Goal: Task Accomplishment & Management: Manage account settings

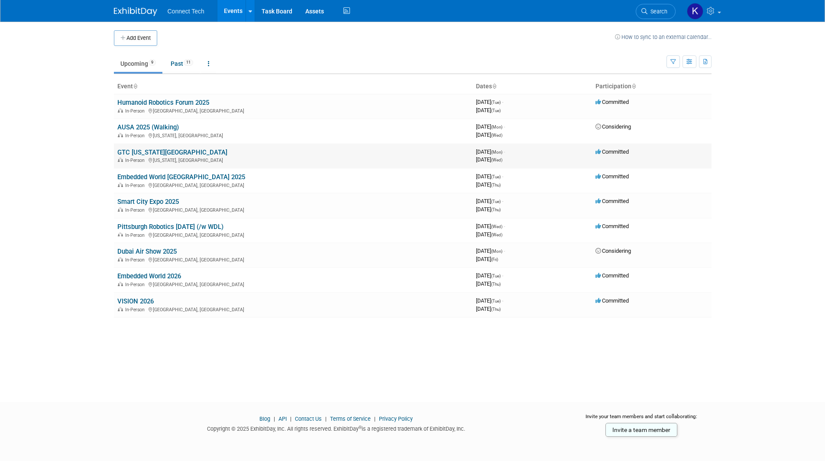
click at [146, 148] on link "GTC [US_STATE][GEOGRAPHIC_DATA]" at bounding box center [172, 152] width 110 height 8
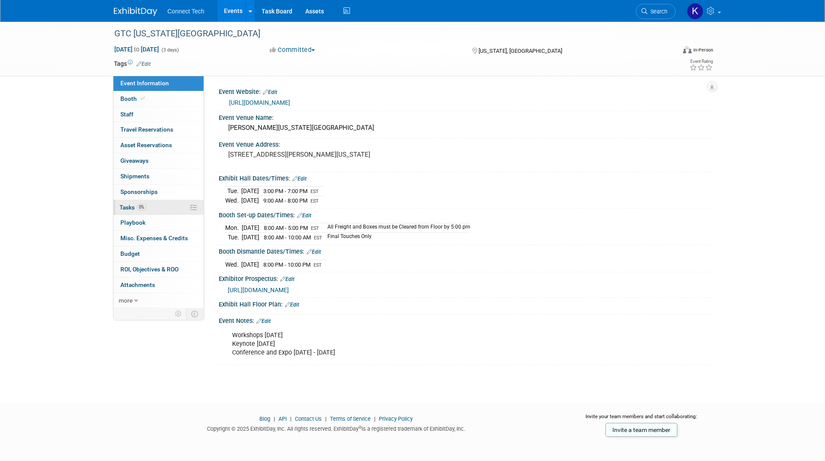
click at [134, 206] on span "Tasks 0%" at bounding box center [132, 207] width 27 height 7
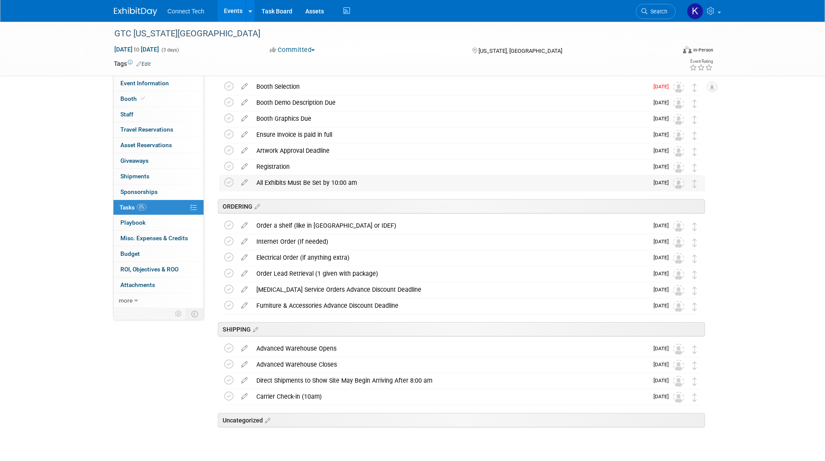
scroll to position [32, 0]
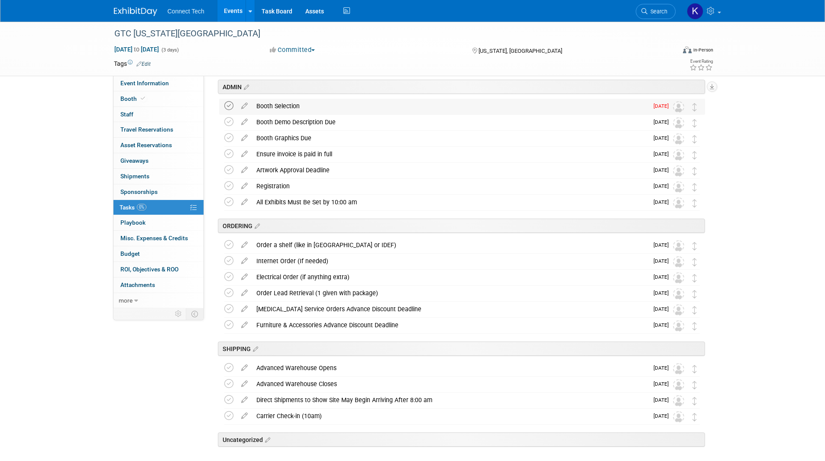
click at [231, 106] on icon at bounding box center [228, 105] width 9 height 9
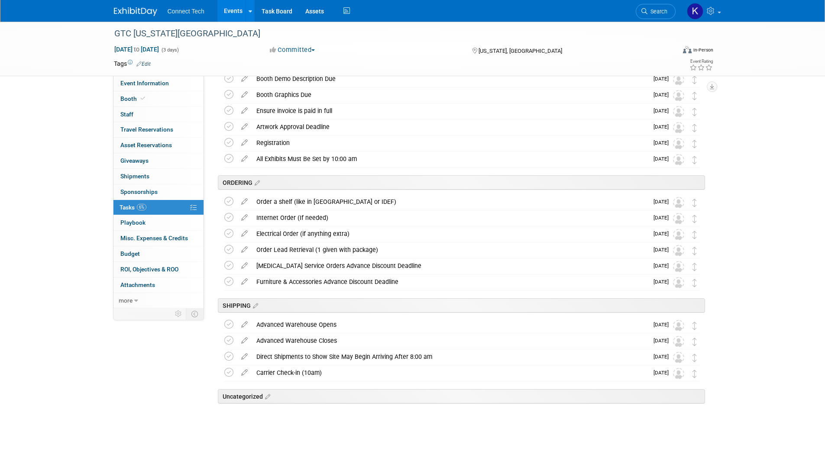
click at [230, 14] on link "Events" at bounding box center [233, 11] width 32 height 22
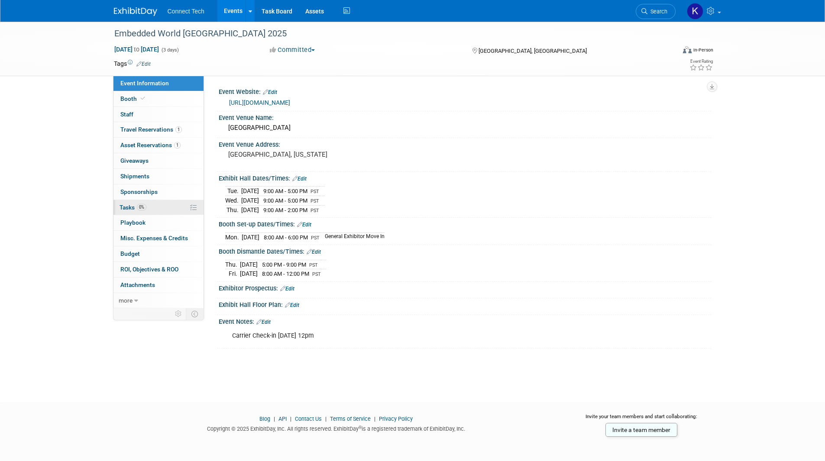
click at [173, 213] on link "0% Tasks 0%" at bounding box center [158, 207] width 90 height 15
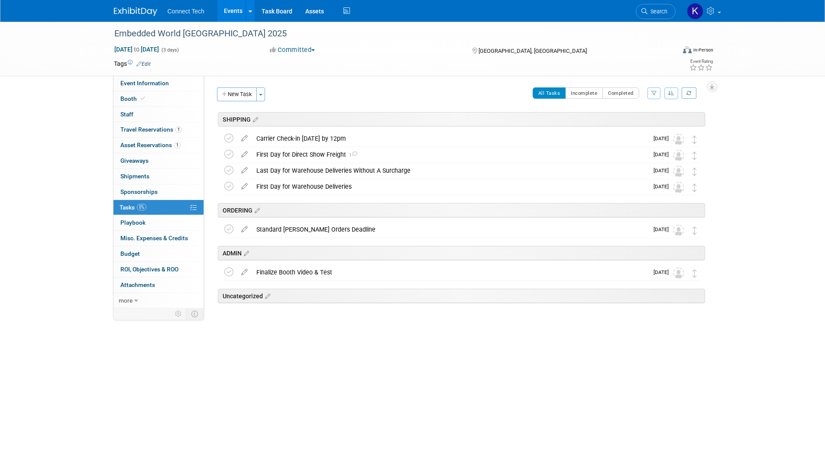
click at [231, 13] on link "Events" at bounding box center [233, 11] width 32 height 22
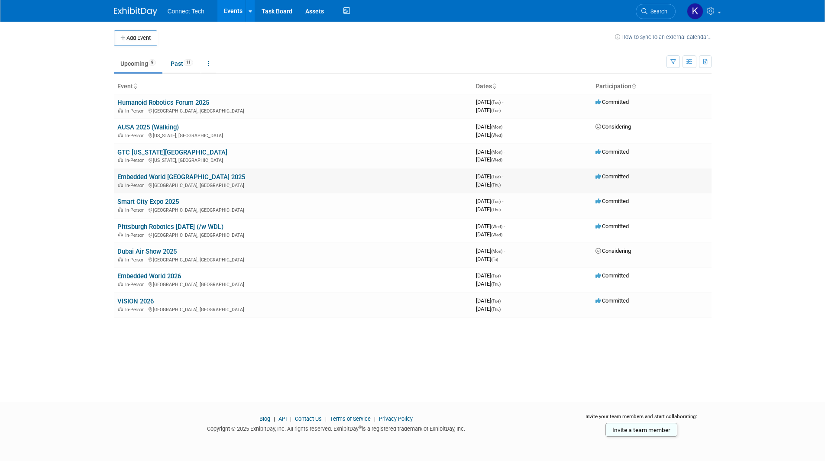
click at [168, 177] on link "Embedded World [GEOGRAPHIC_DATA] 2025" at bounding box center [181, 177] width 128 height 8
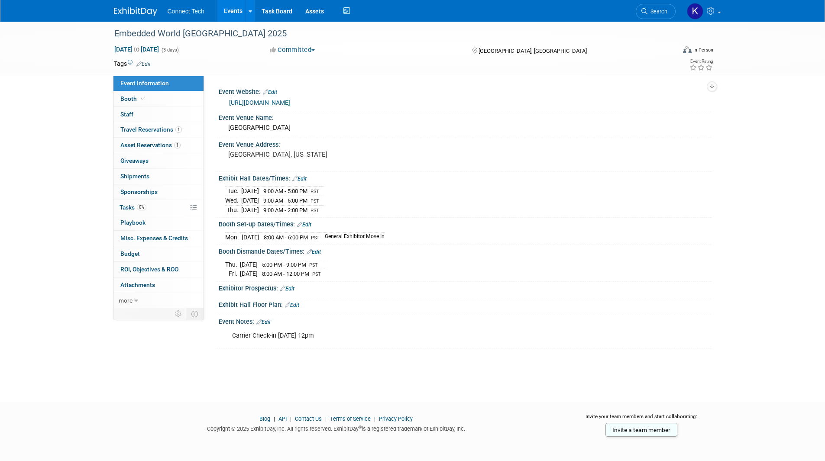
click at [735, 310] on div "Embedded World North America 2025 Nov 4, 2025 to Nov 6, 2025 (3 days) Nov 4, 20…" at bounding box center [412, 204] width 825 height 365
click at [731, 134] on div "Embedded World North America 2025 Nov 4, 2025 to Nov 6, 2025 (3 days) Nov 4, 20…" at bounding box center [412, 204] width 825 height 365
click at [237, 10] on link "Events" at bounding box center [233, 11] width 32 height 22
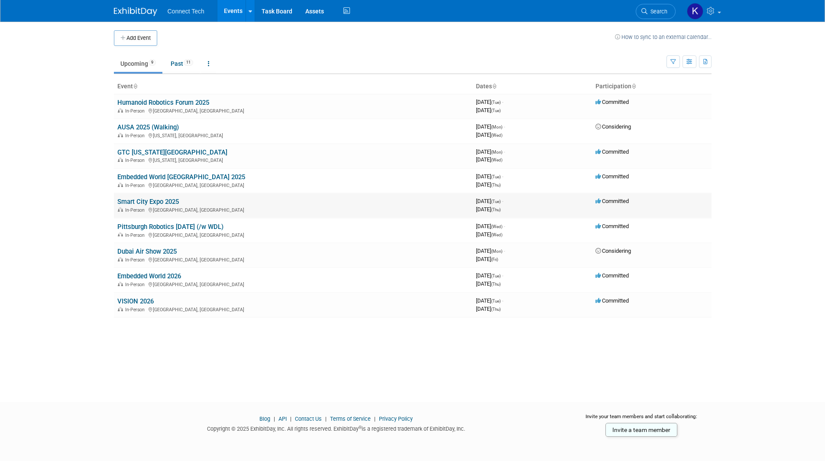
click at [169, 203] on link "Smart City Expo 2025" at bounding box center [147, 202] width 61 height 8
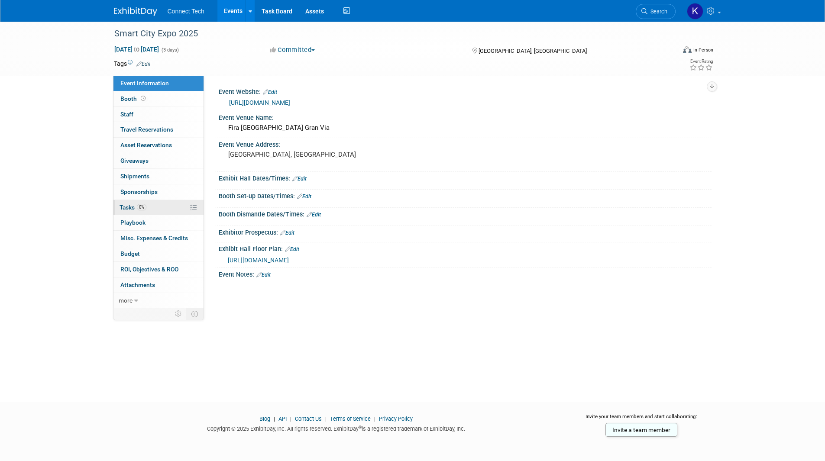
click at [170, 203] on link "0% Tasks 0%" at bounding box center [158, 207] width 90 height 15
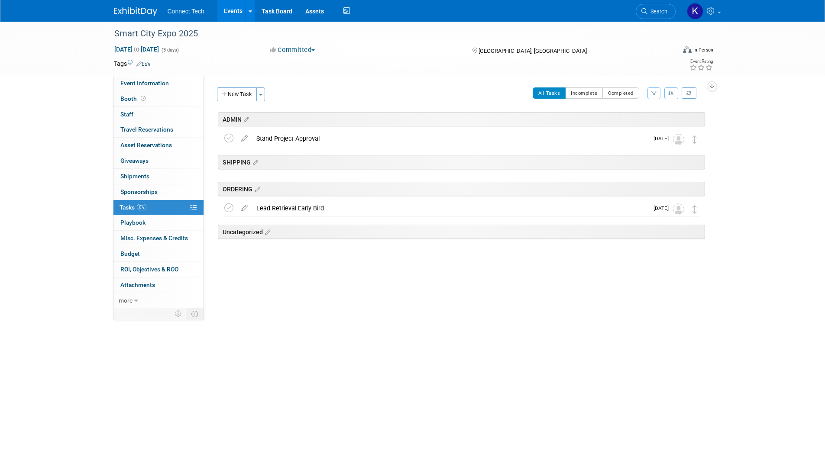
click at [347, 101] on div "All Tasks Incomplete Completed Filter by Assignee -- Select Assignee -- All una…" at bounding box center [487, 96] width 435 height 18
click at [436, 275] on div "ADMIN Smart City Expo 2025 Barcelona, Spain Nov 4, 2025 to Nov 6, 2025 (Going) …" at bounding box center [460, 195] width 490 height 166
click at [121, 13] on img at bounding box center [135, 11] width 43 height 9
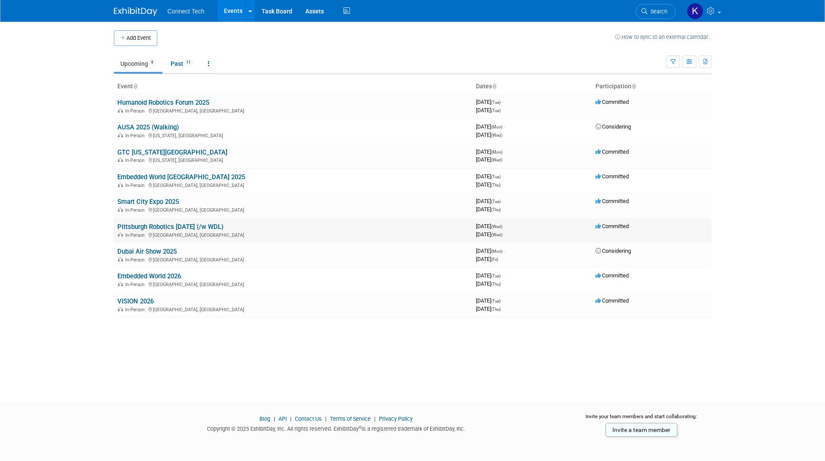
click at [159, 227] on link "Pittsburgh Robotics [DATE] (/w WDL)" at bounding box center [170, 227] width 106 height 8
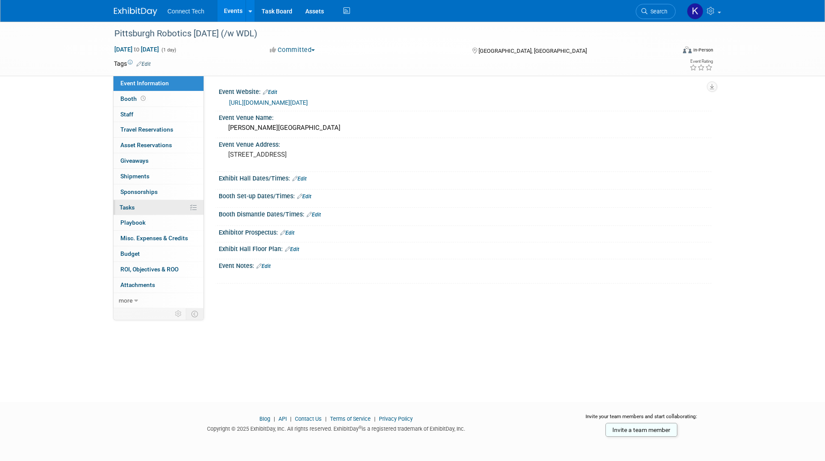
click at [150, 207] on link "0% Tasks 0%" at bounding box center [158, 207] width 90 height 15
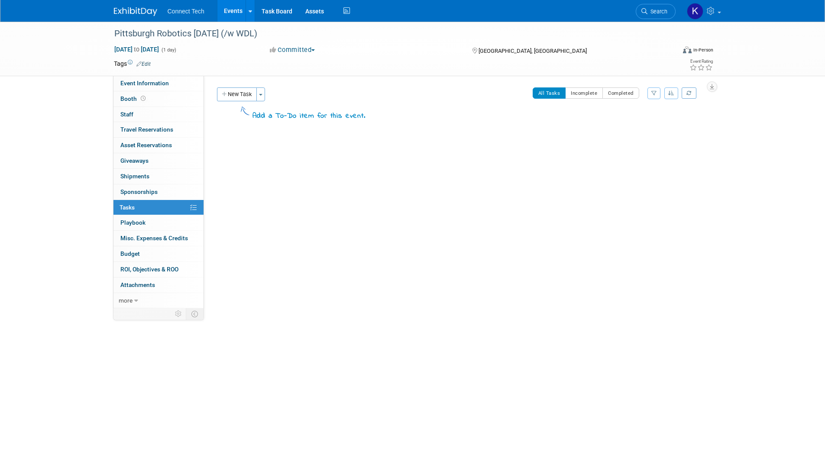
click at [223, 12] on link "Events" at bounding box center [233, 11] width 32 height 22
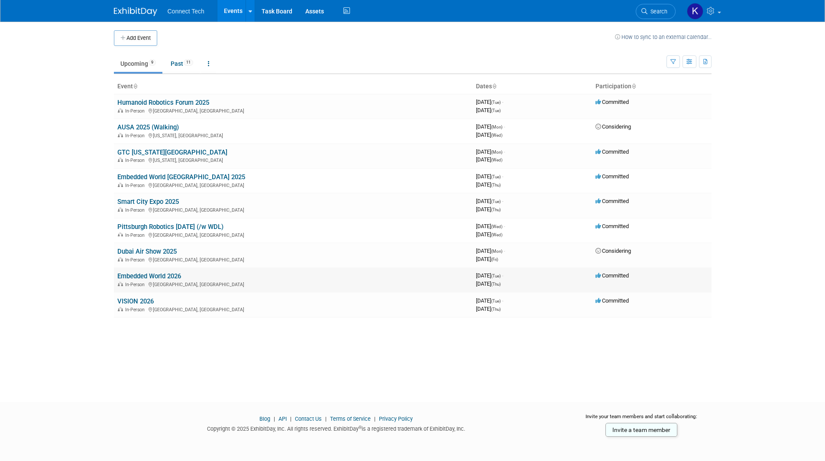
click at [145, 275] on link "Embedded World 2026" at bounding box center [149, 276] width 64 height 8
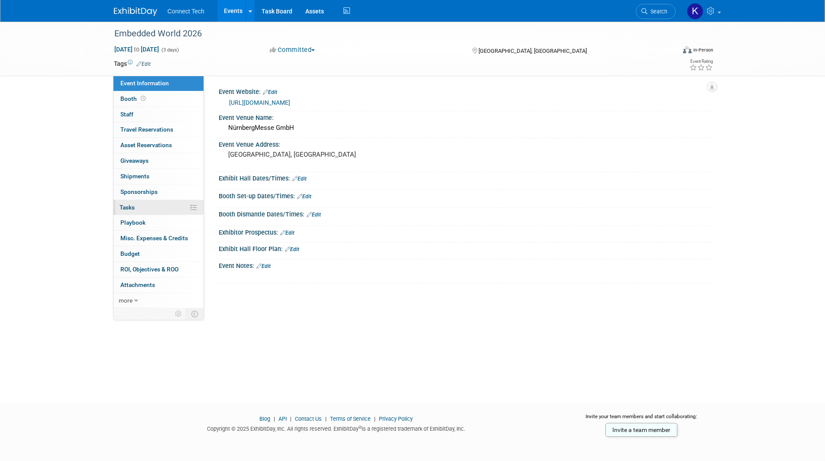
click at [163, 212] on link "0% Tasks 0%" at bounding box center [158, 207] width 90 height 15
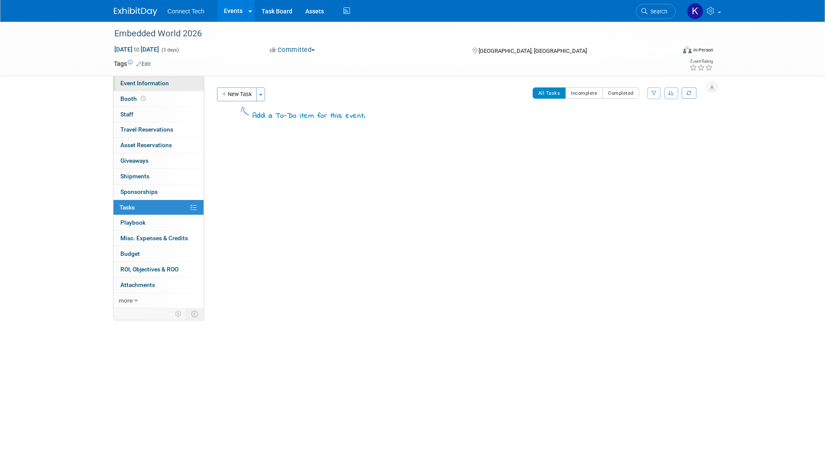
click at [162, 82] on span "Event Information" at bounding box center [144, 83] width 48 height 7
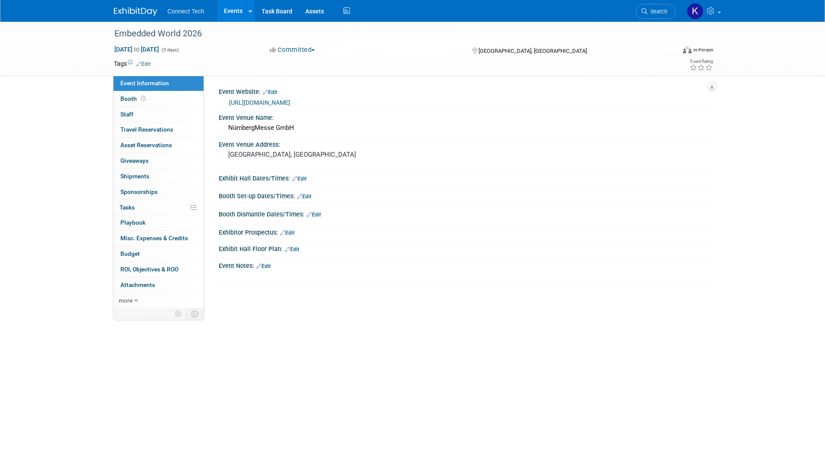
click at [137, 10] on img at bounding box center [135, 11] width 43 height 9
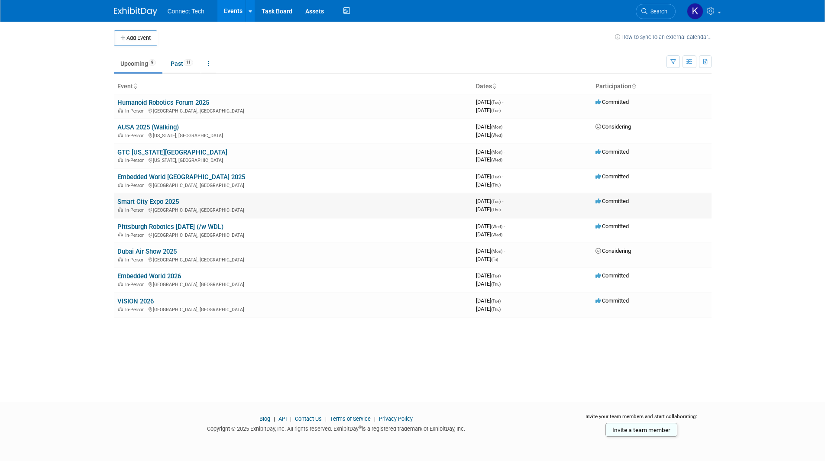
click at [160, 200] on link "Smart City Expo 2025" at bounding box center [147, 202] width 61 height 8
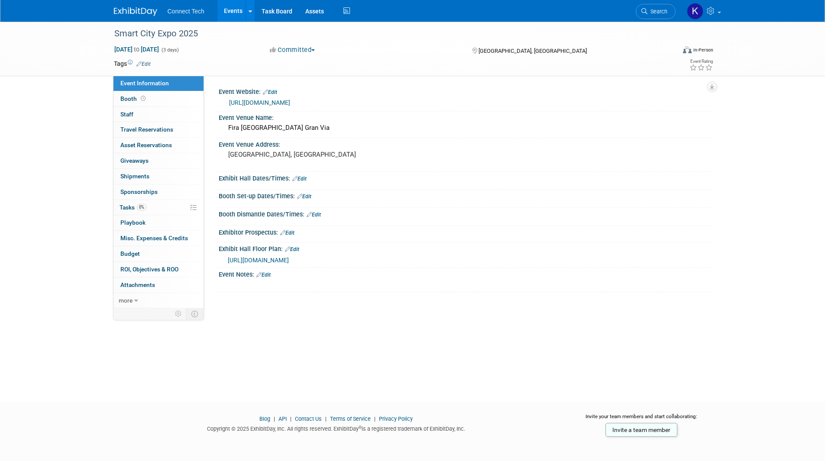
click at [297, 180] on icon at bounding box center [294, 179] width 5 height 6
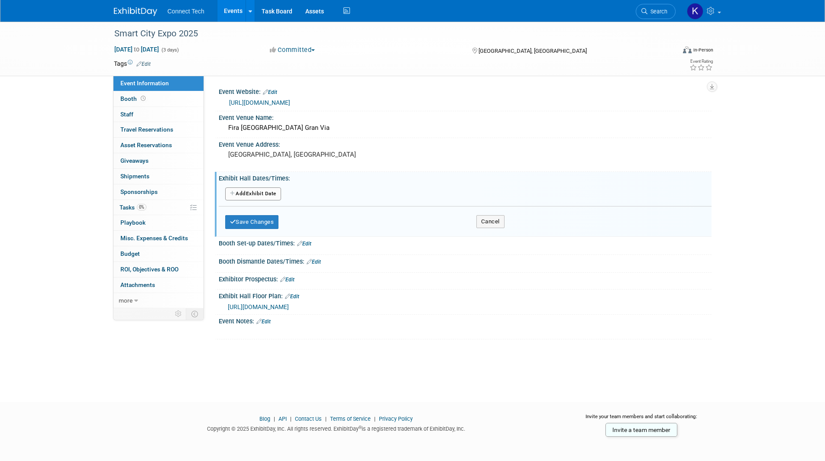
click at [261, 196] on button "Add Another Exhibit Date" at bounding box center [253, 193] width 56 height 13
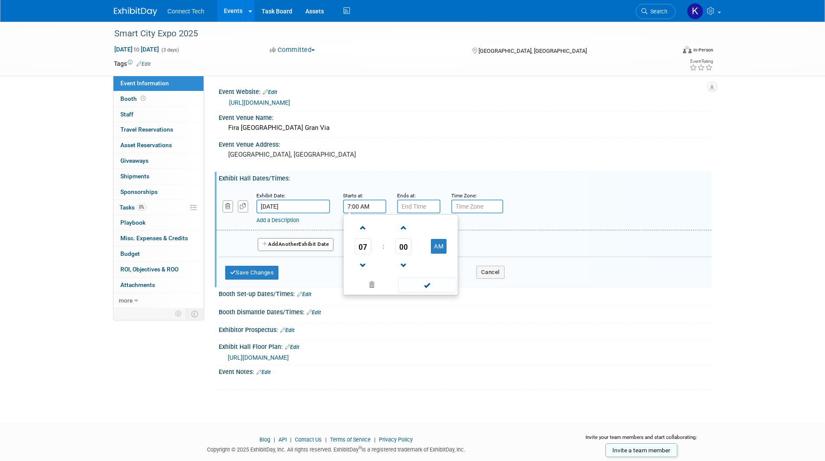
click at [361, 210] on input "7:00 AM" at bounding box center [364, 207] width 43 height 14
click at [364, 232] on span at bounding box center [362, 227] width 15 height 15
type input "9:00 AM"
click at [409, 208] on input "7:00 PM" at bounding box center [418, 207] width 43 height 14
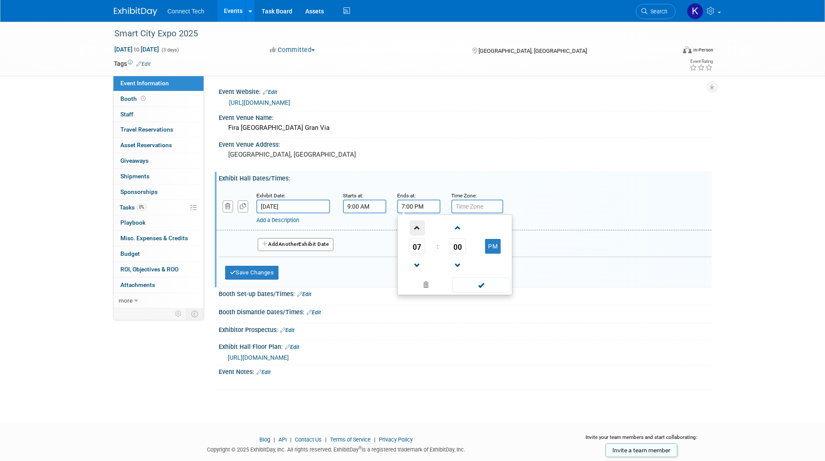
click at [416, 225] on span at bounding box center [416, 227] width 15 height 15
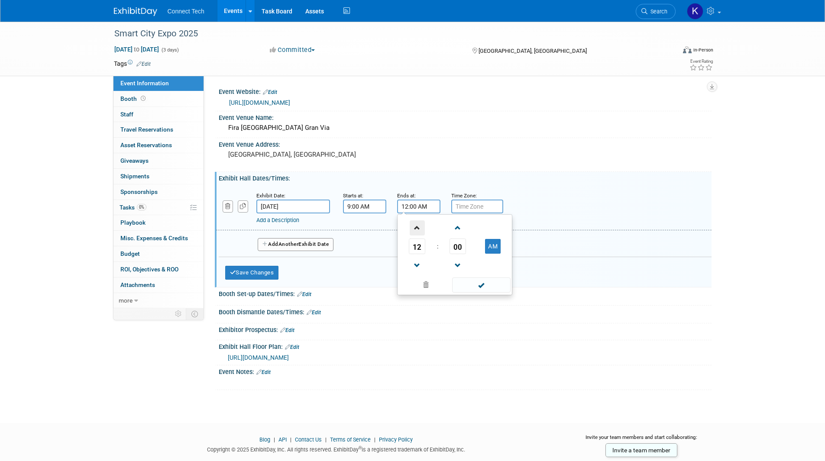
click at [416, 225] on span at bounding box center [416, 227] width 15 height 15
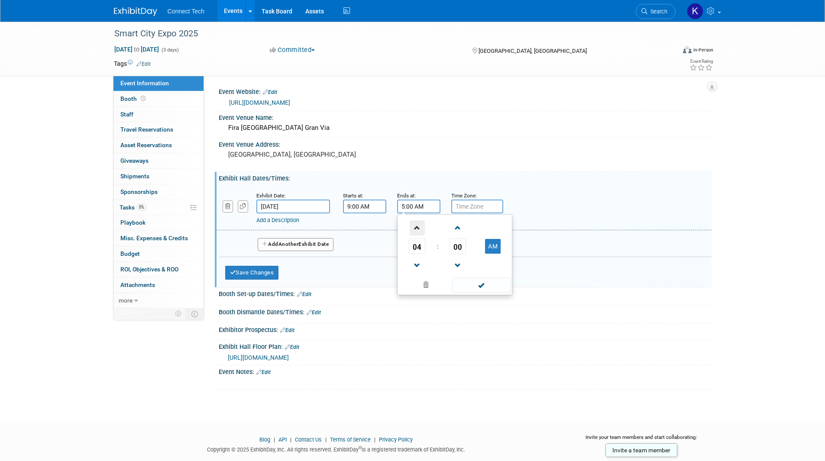
click at [416, 225] on span at bounding box center [416, 227] width 15 height 15
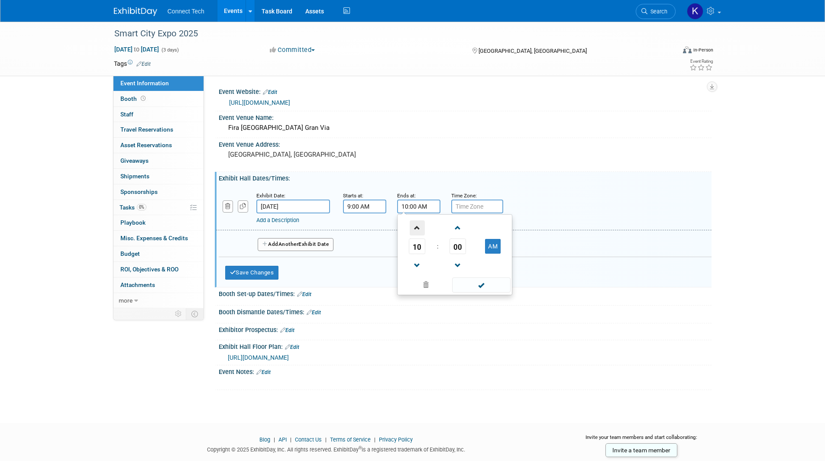
click at [416, 225] on span at bounding box center [416, 227] width 15 height 15
click at [415, 259] on span at bounding box center [416, 265] width 15 height 15
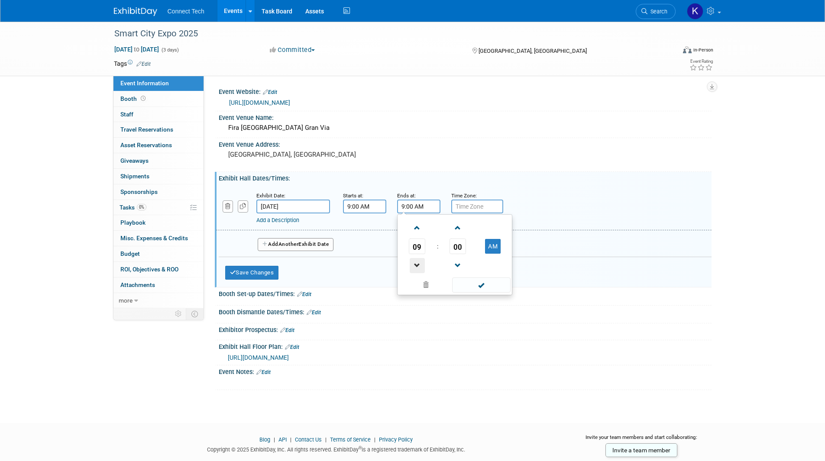
click at [415, 259] on span at bounding box center [416, 265] width 15 height 15
click at [484, 243] on td "AM" at bounding box center [493, 246] width 34 height 16
click at [500, 250] on button "AM" at bounding box center [493, 246] width 16 height 15
click at [457, 229] on span at bounding box center [457, 227] width 15 height 15
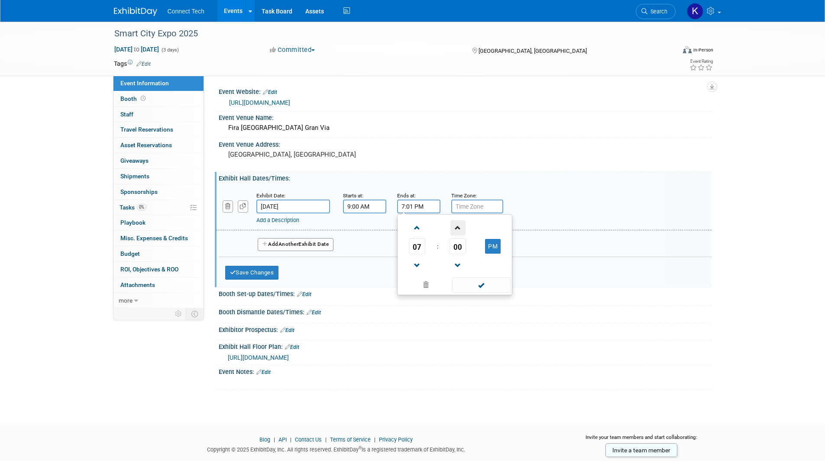
click at [457, 229] on span at bounding box center [457, 227] width 15 height 15
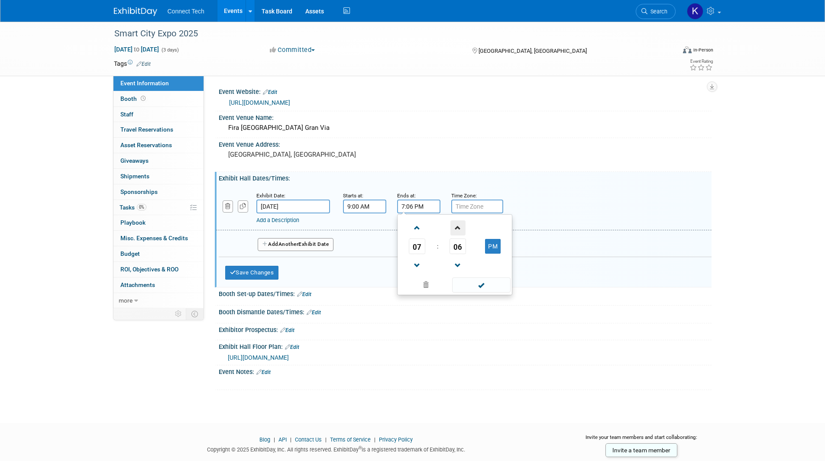
click at [457, 229] on span at bounding box center [457, 227] width 15 height 15
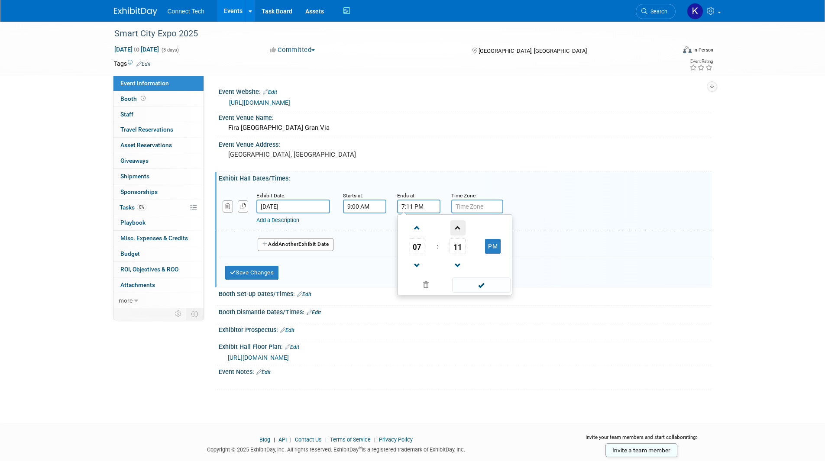
click at [457, 229] on span at bounding box center [457, 227] width 15 height 15
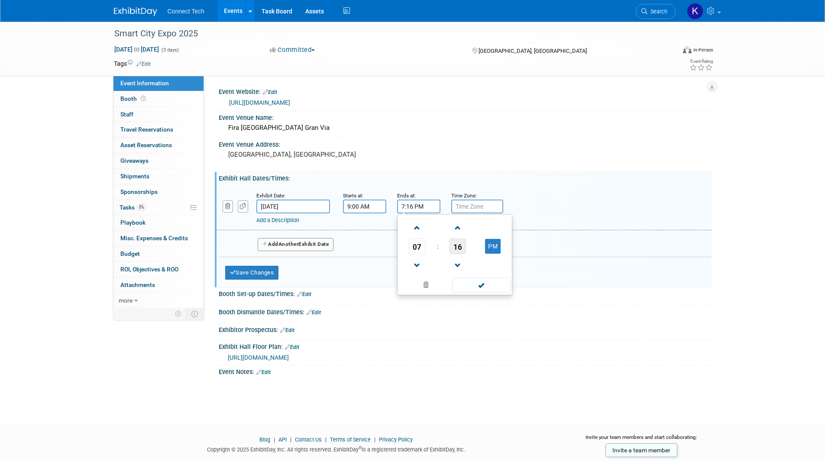
click at [455, 241] on span "16" at bounding box center [457, 246] width 16 height 16
click at [470, 256] on td "30" at bounding box center [468, 251] width 28 height 23
click at [461, 250] on span "30" at bounding box center [457, 246] width 16 height 16
click at [415, 226] on td "00" at bounding box center [413, 227] width 28 height 23
type input "7:00 PM"
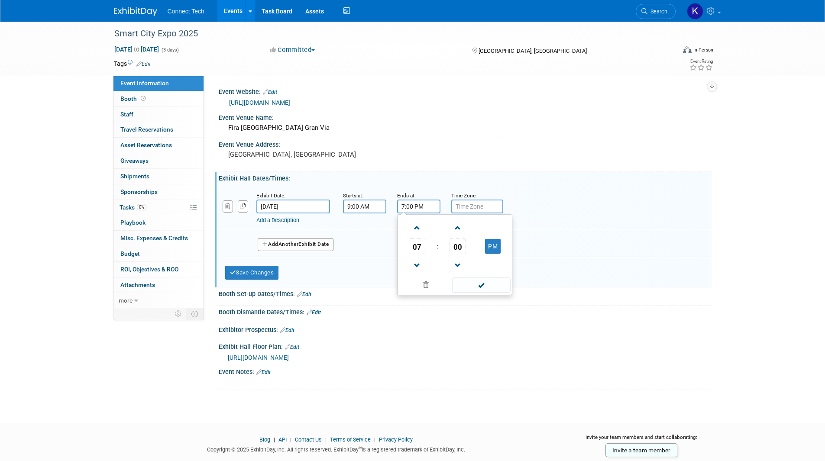
click at [465, 208] on input "text" at bounding box center [477, 207] width 52 height 14
type input "CET"
click at [263, 219] on link "Add a Description" at bounding box center [277, 220] width 43 height 6
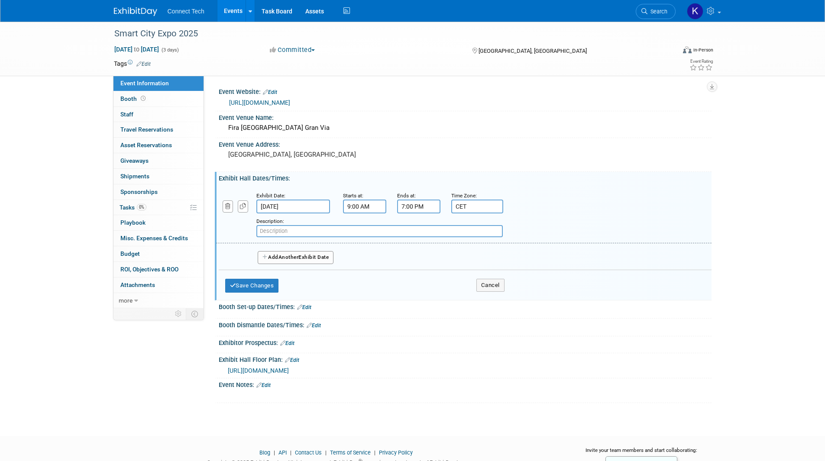
click at [267, 230] on input "text" at bounding box center [379, 231] width 246 height 12
type input ")"
type input "(Exhibitor Passes: 8:00am - 7:30pm)"
click at [264, 260] on icon "button" at bounding box center [265, 257] width 6 height 5
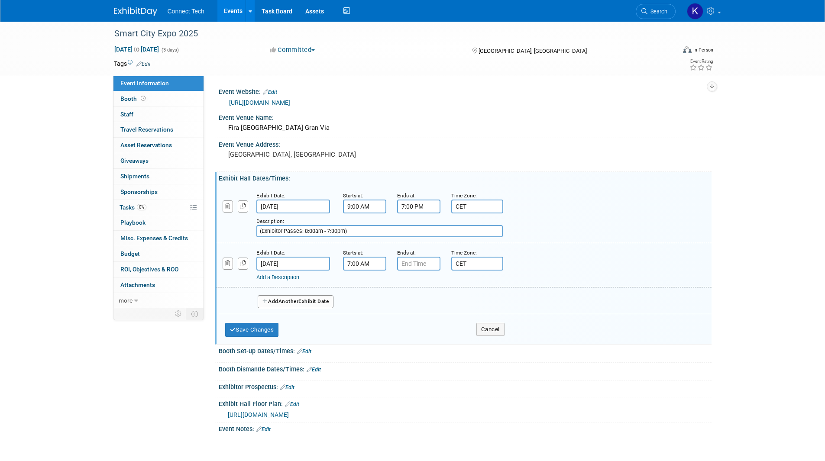
click at [366, 267] on input "7:00 AM" at bounding box center [364, 264] width 43 height 14
click at [365, 280] on span at bounding box center [362, 284] width 15 height 15
type input "9:00 AM"
type input "7:00 PM"
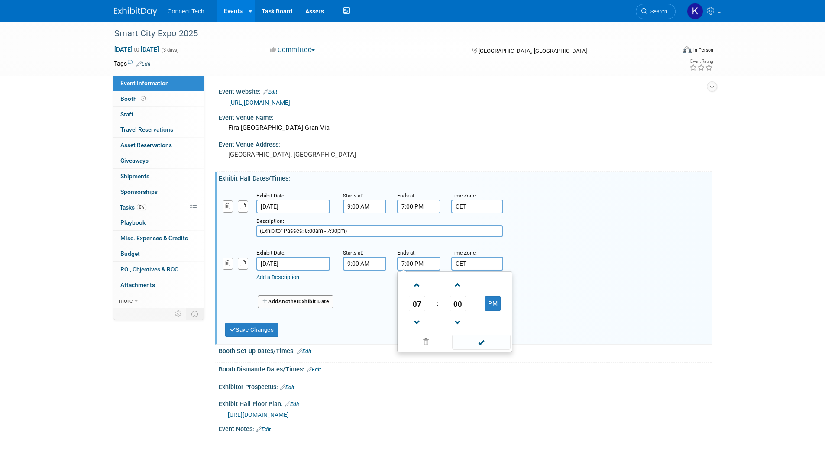
click at [409, 267] on input "7:00 PM" at bounding box center [418, 264] width 43 height 14
click at [275, 277] on link "Add a Description" at bounding box center [277, 277] width 43 height 6
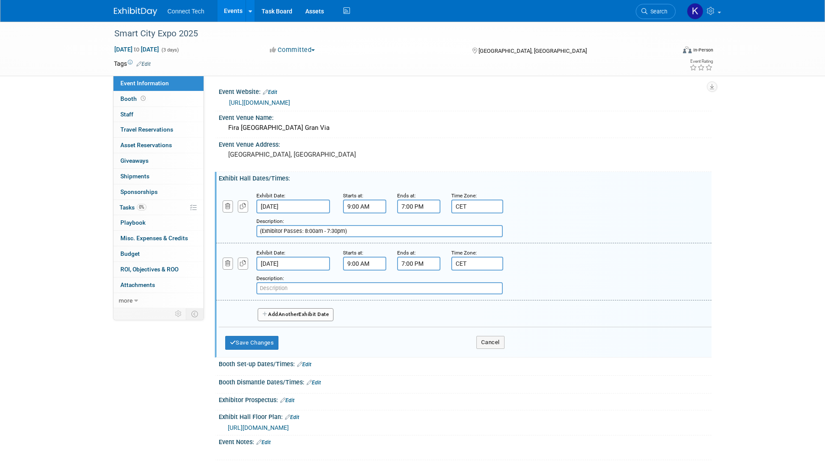
click at [322, 231] on input "(Exhibitor Passes: 8:00am - 7:30pm)" at bounding box center [379, 231] width 246 height 12
click at [311, 285] on input "text" at bounding box center [379, 288] width 246 height 12
paste input "(Exhibitor Passes: 8:00am - 7:30pm)"
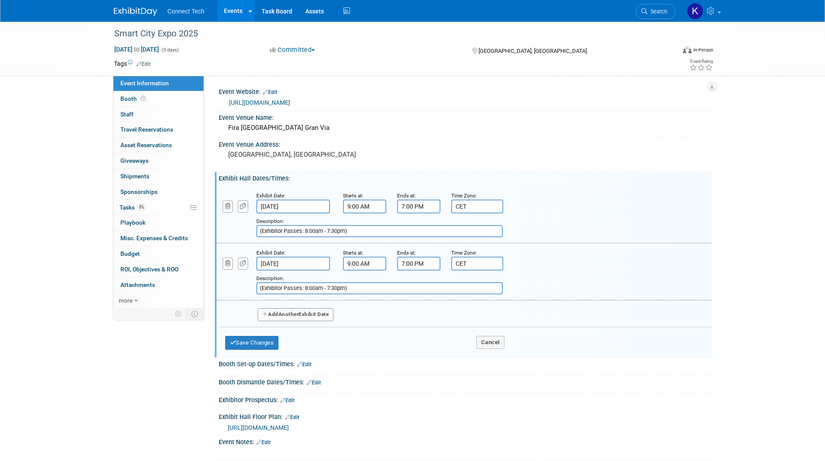
type input "(Exhibitor Passes: 8:00am - 7:30pm)"
click at [306, 311] on button "Add Another Exhibit Date" at bounding box center [296, 314] width 76 height 13
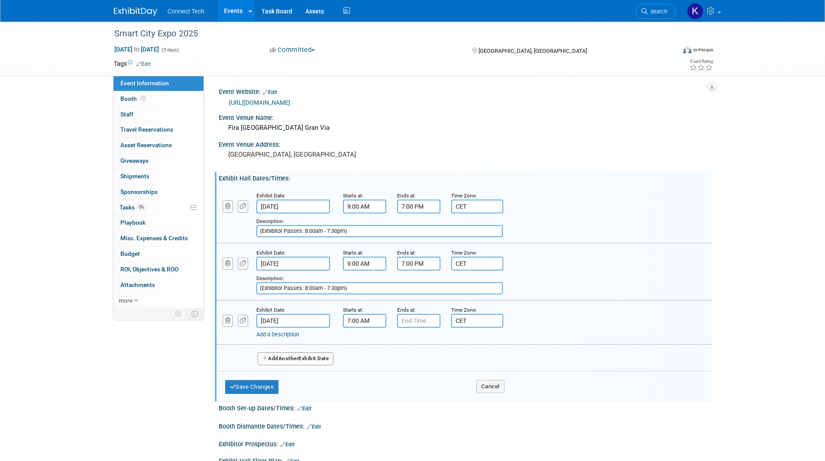
click at [353, 322] on input "7:00 AM" at bounding box center [364, 321] width 43 height 14
click at [362, 342] on span at bounding box center [362, 342] width 15 height 15
type input "9:00 AM"
click at [425, 319] on input "7:00 PM" at bounding box center [418, 321] width 43 height 14
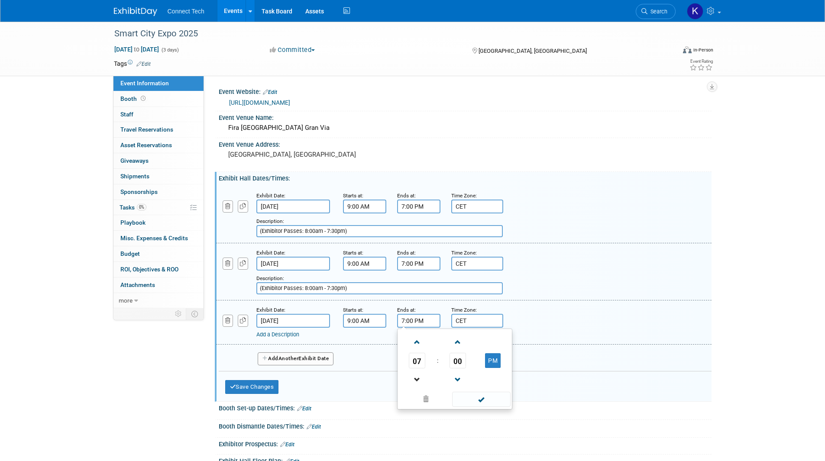
click at [417, 372] on link at bounding box center [417, 379] width 16 height 22
type input "5:00 PM"
click at [282, 334] on link "Add a Description" at bounding box center [277, 334] width 43 height 6
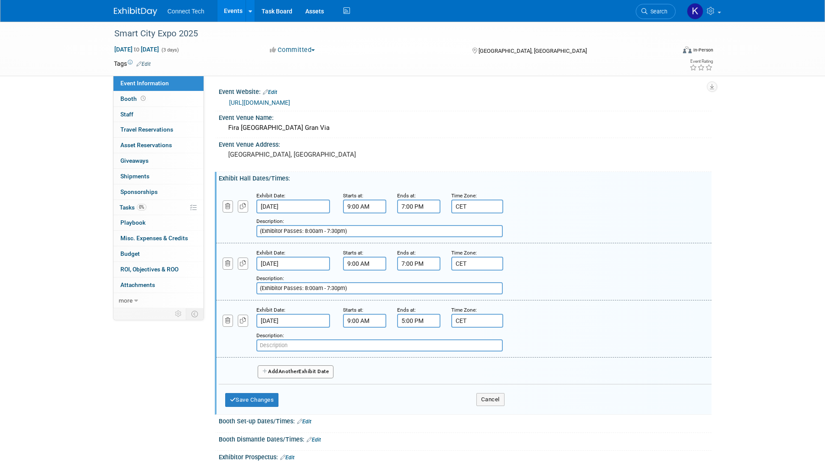
paste input "(Exhibitor Passes: 8:00am - 7:30pm)"
click at [313, 346] on input "(Exhibitor Passes: 8:00am - 7:30pm)" at bounding box center [379, 345] width 246 height 12
click at [329, 345] on input "(Exhibitor Passes: 8:30am - 7:30pm)" at bounding box center [379, 345] width 246 height 12
type input "(Exhibitor Passes: 8:30am - 5:30pm)"
click at [275, 398] on button "Save Changes" at bounding box center [252, 400] width 54 height 14
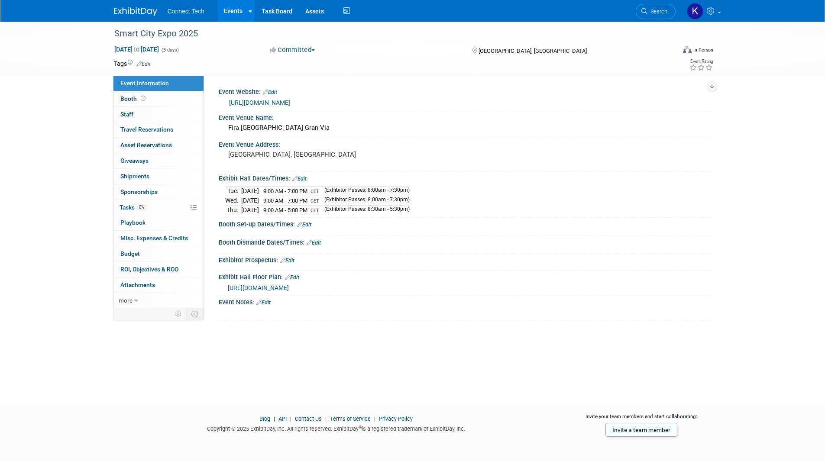
click at [264, 302] on link "Edit" at bounding box center [263, 303] width 14 height 6
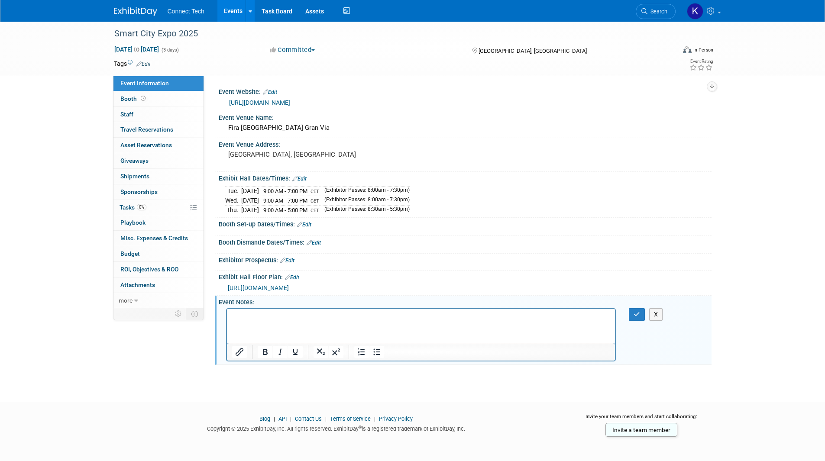
drag, startPoint x: 490, startPoint y: 618, endPoint x: 267, endPoint y: 330, distance: 364.1
click at [268, 321] on html at bounding box center [420, 315] width 388 height 12
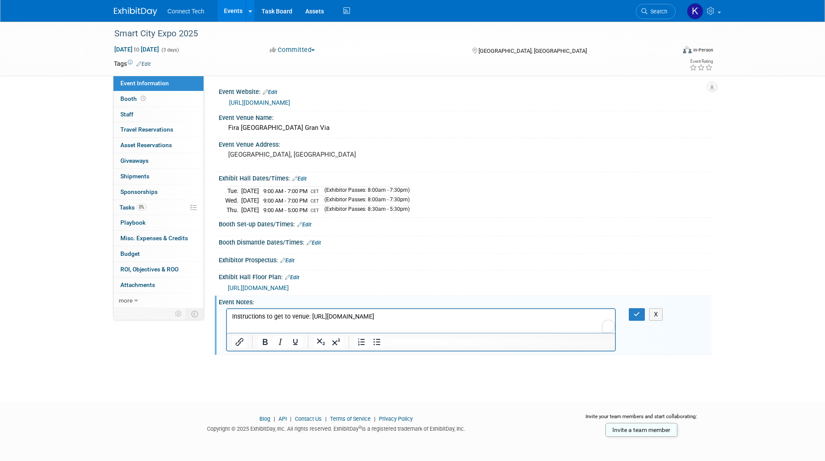
click at [505, 314] on p "Instructions to get to venue: [URL][DOMAIN_NAME]" at bounding box center [421, 316] width 378 height 9
click at [470, 316] on p "Instructions to get to venue: [URL][DOMAIN_NAME]" at bounding box center [421, 316] width 378 height 9
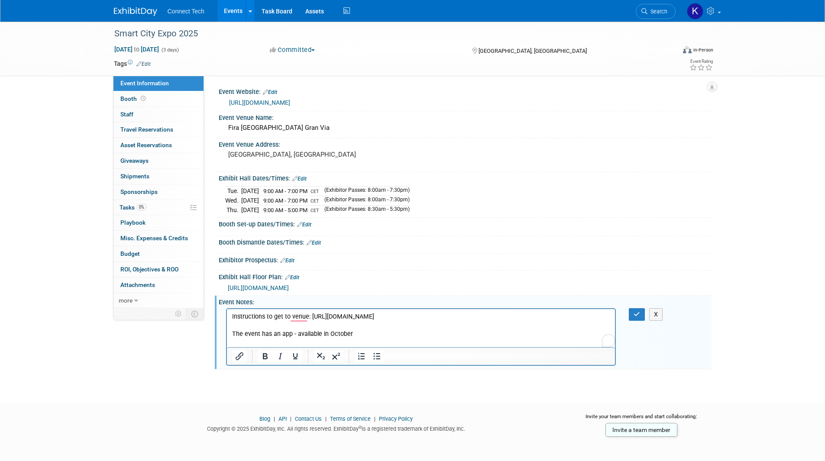
click at [384, 334] on p "The event has an app - available in October" at bounding box center [421, 333] width 378 height 9
click at [642, 317] on button "button" at bounding box center [636, 314] width 16 height 13
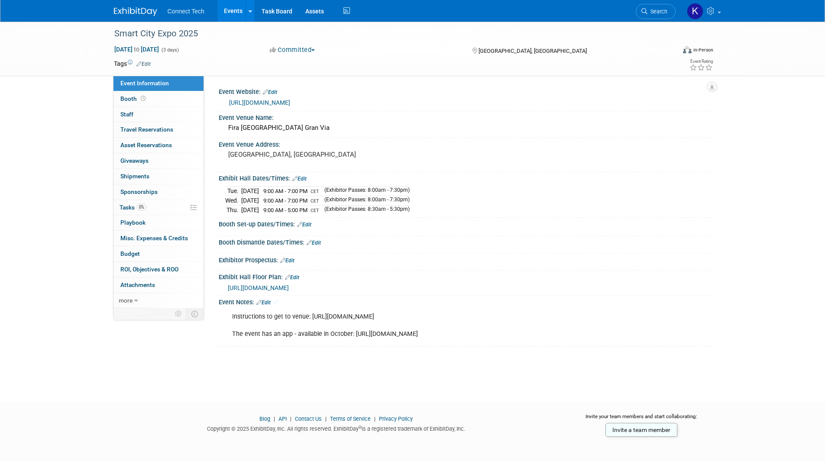
click at [309, 223] on link "Edit" at bounding box center [304, 225] width 14 height 6
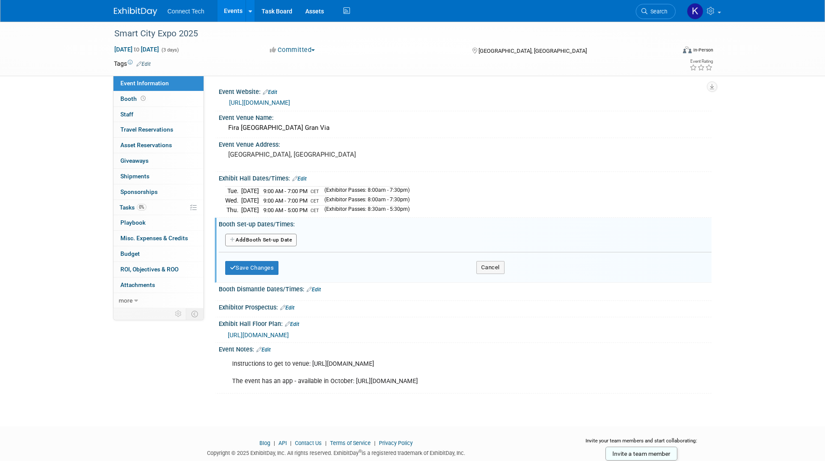
click at [267, 240] on button "Add Another Booth Set-up Date" at bounding box center [261, 240] width 72 height 13
select select "10"
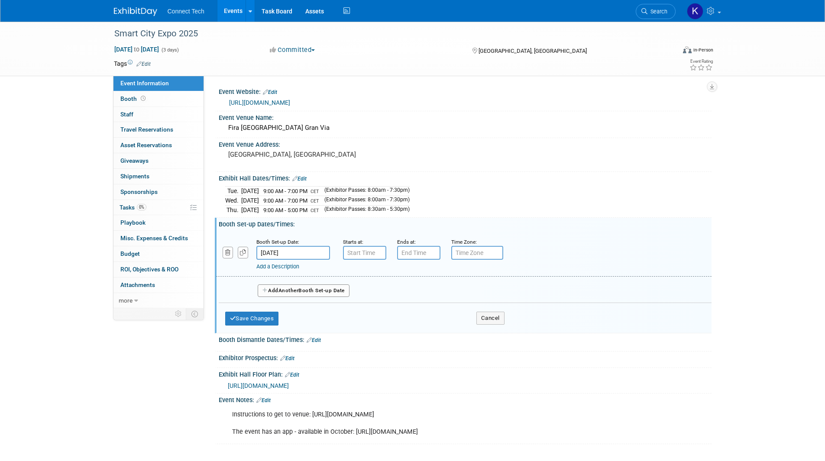
click at [277, 255] on input "[DATE]" at bounding box center [293, 253] width 74 height 14
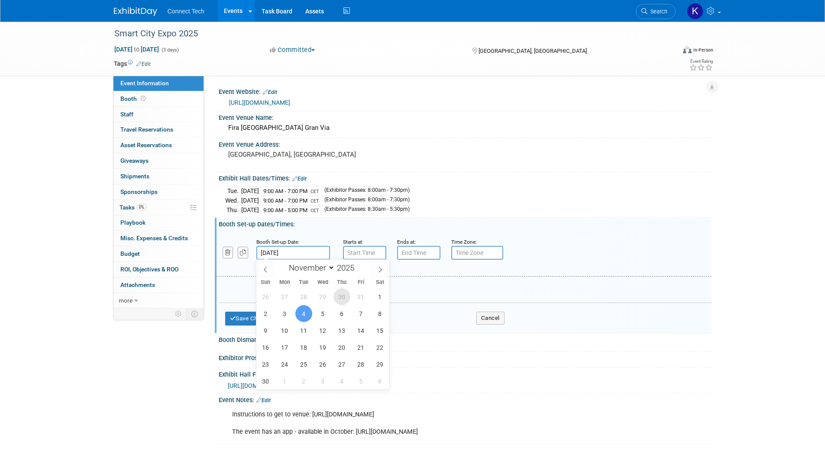
click at [343, 296] on span "30" at bounding box center [341, 296] width 17 height 17
type input "[DATE]"
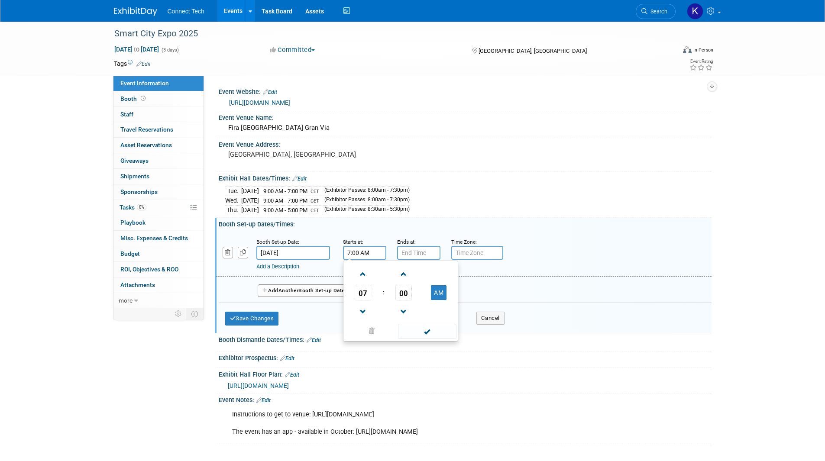
click at [367, 253] on input "7:00 AM" at bounding box center [364, 253] width 43 height 14
click at [370, 277] on span at bounding box center [362, 274] width 15 height 15
type input "8:00 AM"
click at [411, 249] on input "7:00 PM" at bounding box center [418, 253] width 43 height 14
click at [412, 275] on span at bounding box center [416, 274] width 15 height 15
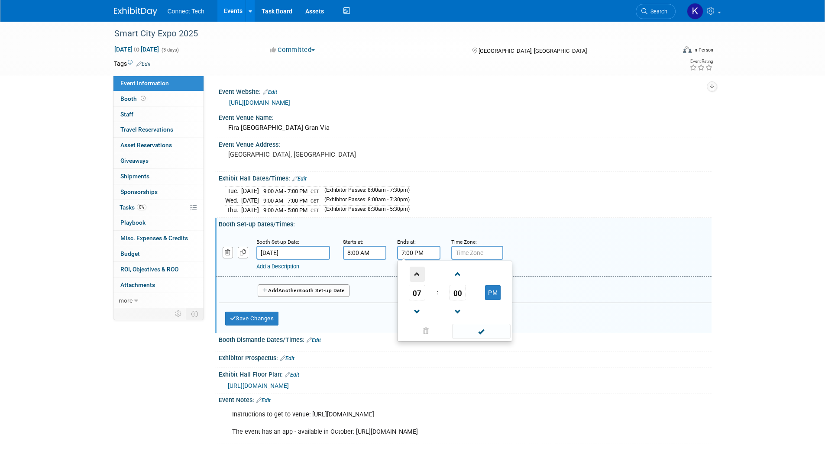
type input "8:00 PM"
click at [492, 255] on input "text" at bounding box center [477, 253] width 52 height 14
type input "CET"
click at [624, 252] on div "Add a Description Description:" at bounding box center [463, 253] width 508 height 33
click at [276, 267] on link "Add a Description" at bounding box center [277, 266] width 43 height 6
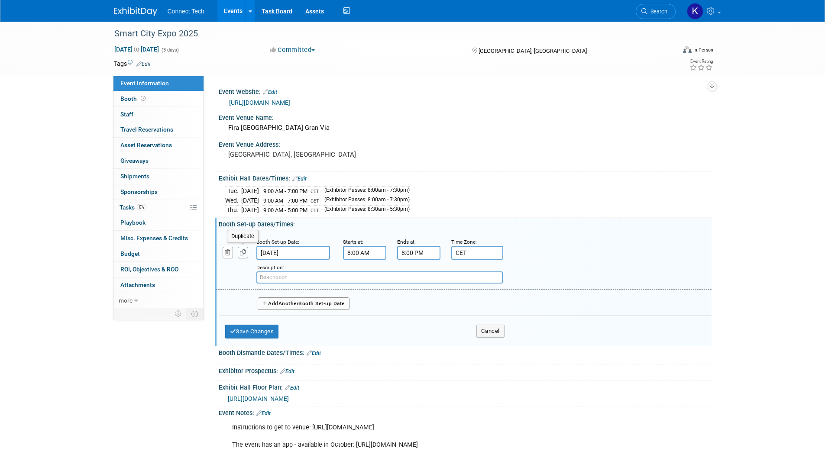
click at [239, 249] on button "button" at bounding box center [243, 253] width 10 height 12
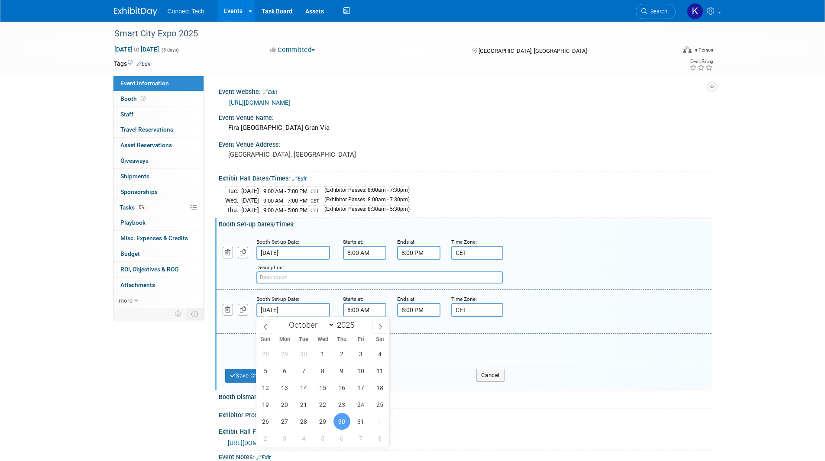
click at [279, 308] on input "[DATE]" at bounding box center [293, 310] width 74 height 14
click at [364, 423] on span "31" at bounding box center [360, 421] width 17 height 17
type input "[DATE]"
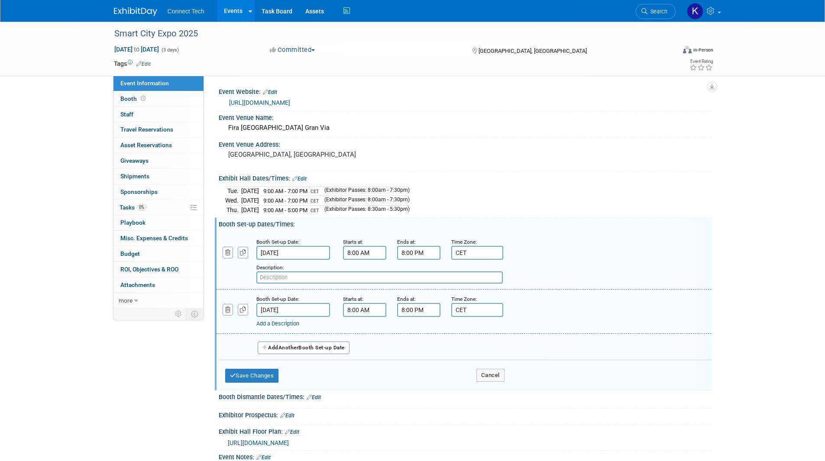
click at [242, 251] on icon "button" at bounding box center [243, 253] width 6 height 6
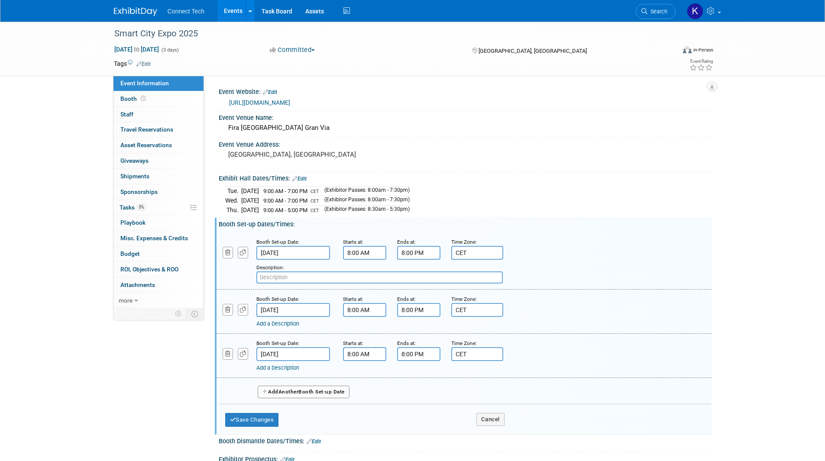
click at [162, 388] on div "Event Information Event Info Booth Booth 0 Staff 0 Staff 0 Travel Reservations …" at bounding box center [412, 284] width 610 height 524
click at [287, 309] on input "[DATE]" at bounding box center [293, 310] width 74 height 14
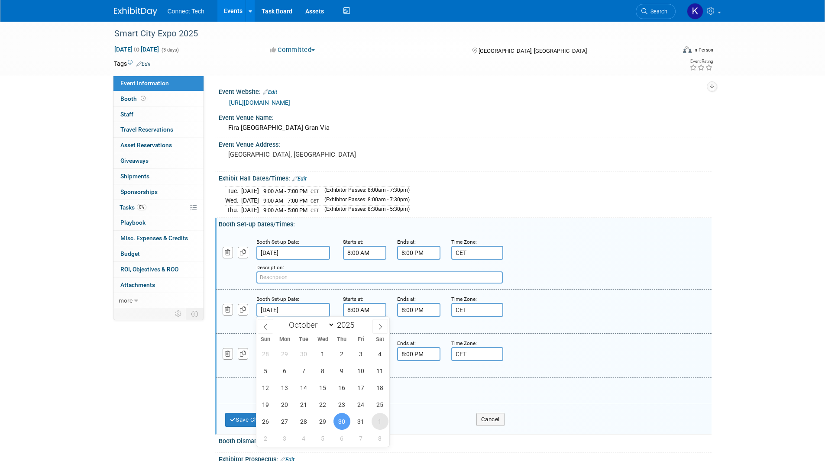
click at [376, 420] on span "1" at bounding box center [379, 421] width 17 height 17
type input "[DATE]"
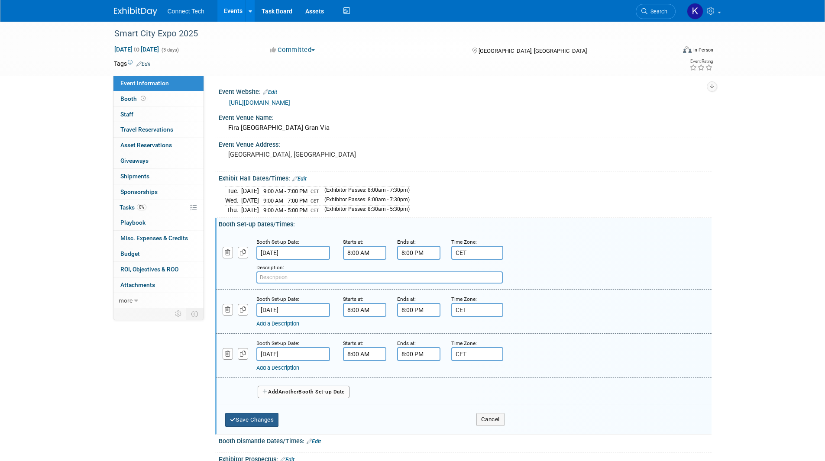
click at [264, 422] on button "Save Changes" at bounding box center [252, 420] width 54 height 14
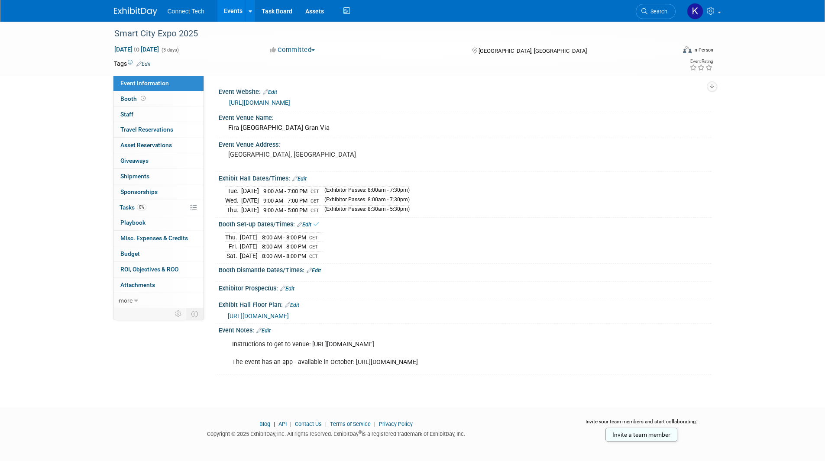
click at [308, 222] on link "Edit" at bounding box center [304, 225] width 14 height 6
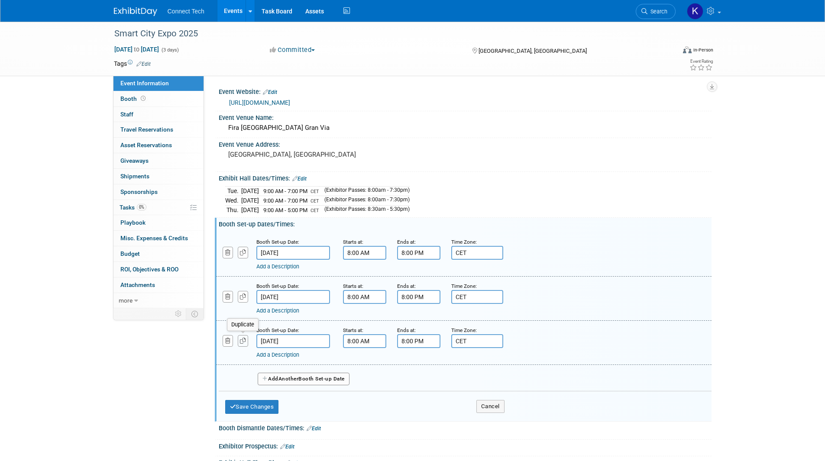
click at [245, 340] on icon "button" at bounding box center [243, 341] width 6 height 6
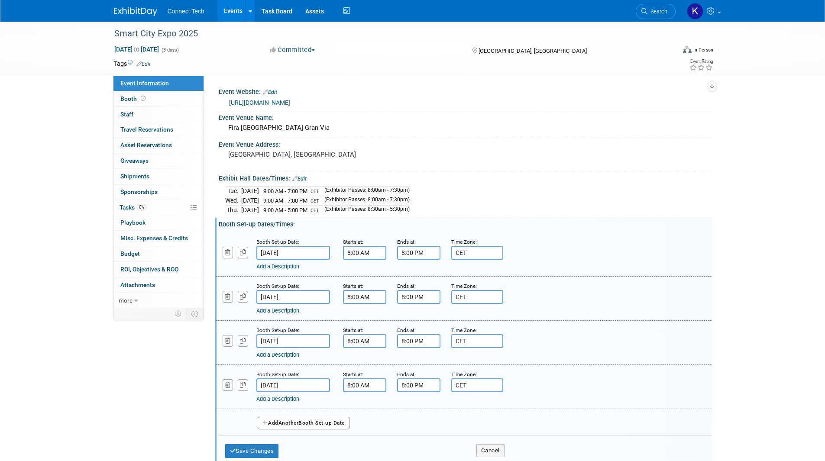
click at [245, 339] on icon "button" at bounding box center [243, 341] width 6 height 6
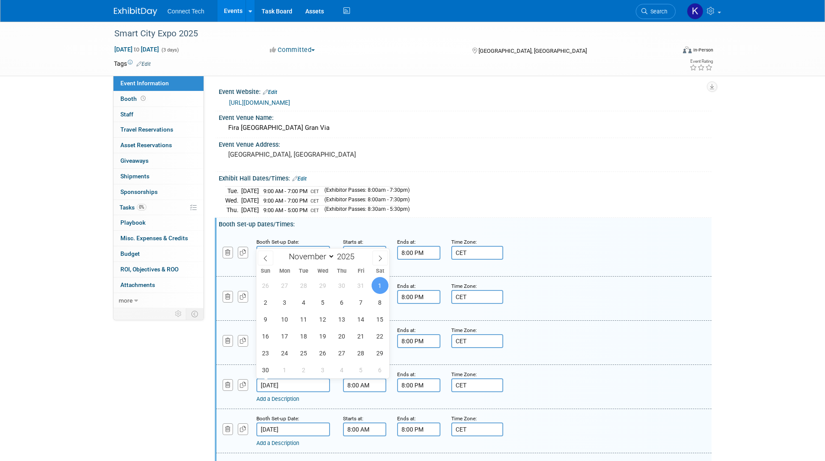
click at [282, 384] on input "[DATE]" at bounding box center [293, 385] width 74 height 14
click at [264, 304] on span "2" at bounding box center [265, 302] width 17 height 17
type input "[DATE]"
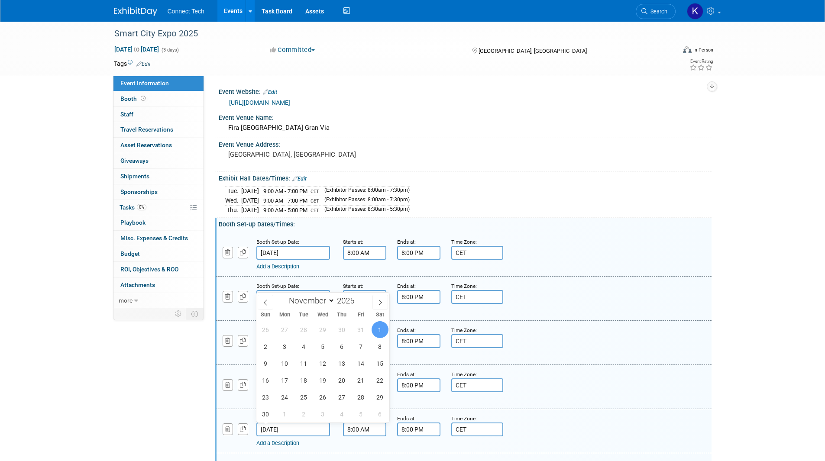
click at [288, 429] on input "[DATE]" at bounding box center [293, 429] width 74 height 14
click at [289, 342] on span "3" at bounding box center [284, 346] width 17 height 17
type input "[DATE]"
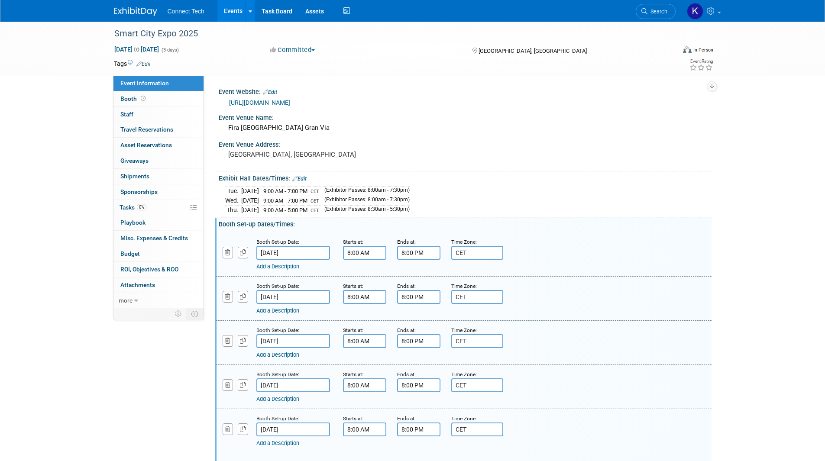
click at [408, 433] on input "8:00 PM" at bounding box center [418, 429] width 43 height 14
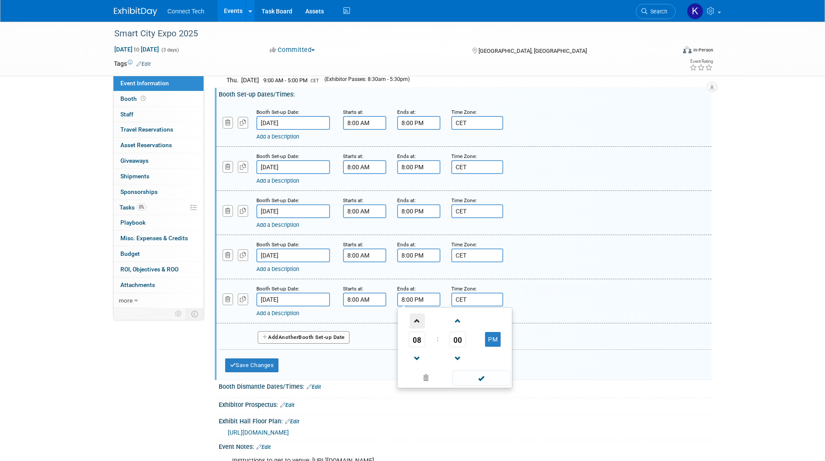
click at [419, 321] on span at bounding box center [416, 320] width 15 height 15
click at [419, 322] on span at bounding box center [416, 320] width 15 height 15
type input "10:00 PM"
click at [461, 379] on span at bounding box center [481, 378] width 58 height 15
click at [247, 362] on button "Save Changes" at bounding box center [252, 365] width 54 height 14
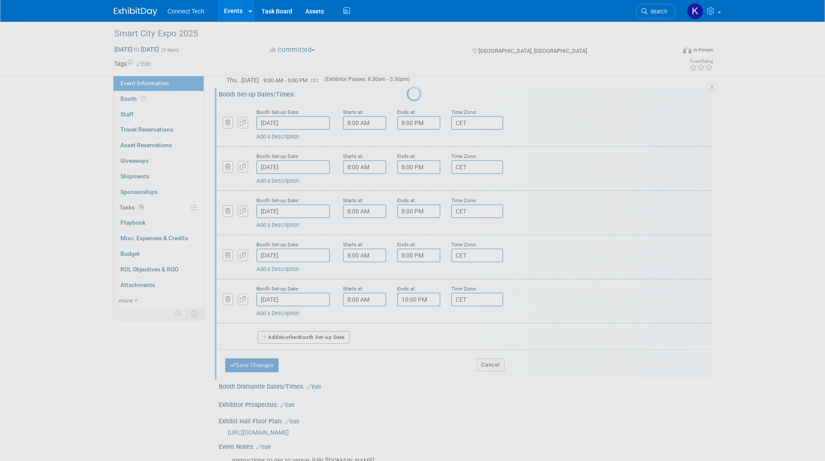
scroll to position [2, 0]
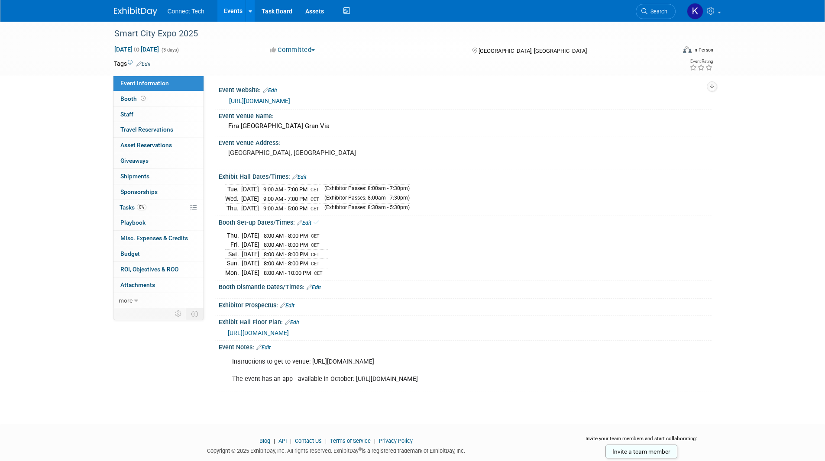
click at [315, 285] on link "Edit" at bounding box center [313, 287] width 14 height 6
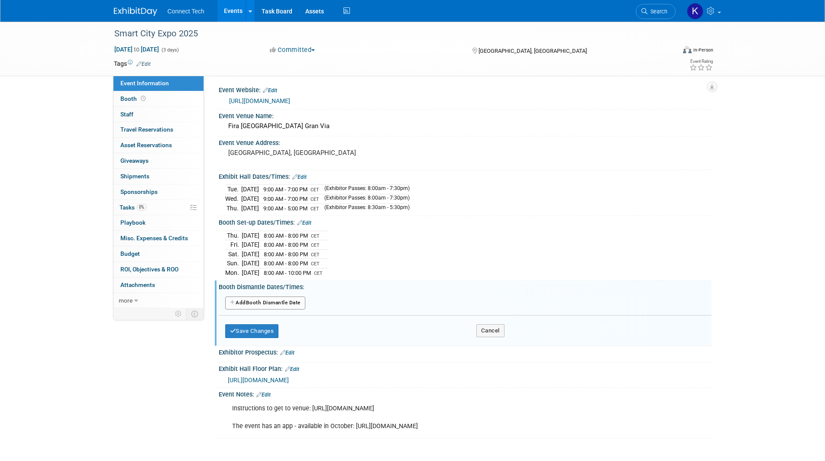
click at [266, 303] on button "Add Another Booth Dismantle Date" at bounding box center [265, 302] width 80 height 13
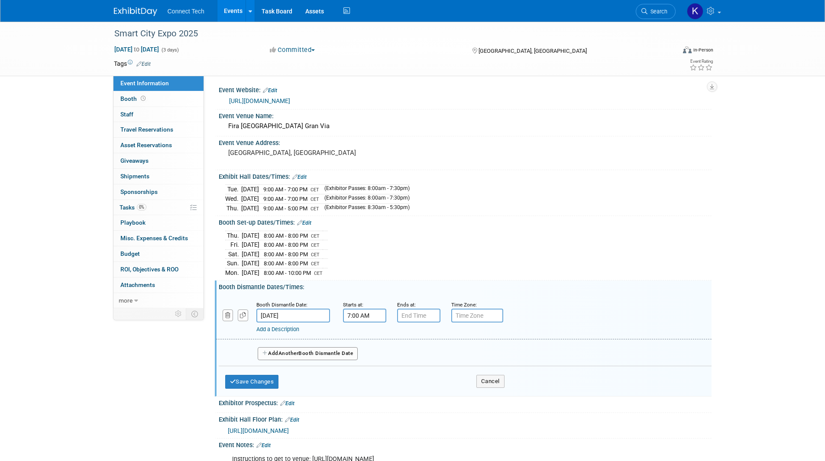
click at [365, 318] on input "7:00 AM" at bounding box center [364, 316] width 43 height 14
click at [364, 327] on link at bounding box center [362, 336] width 16 height 22
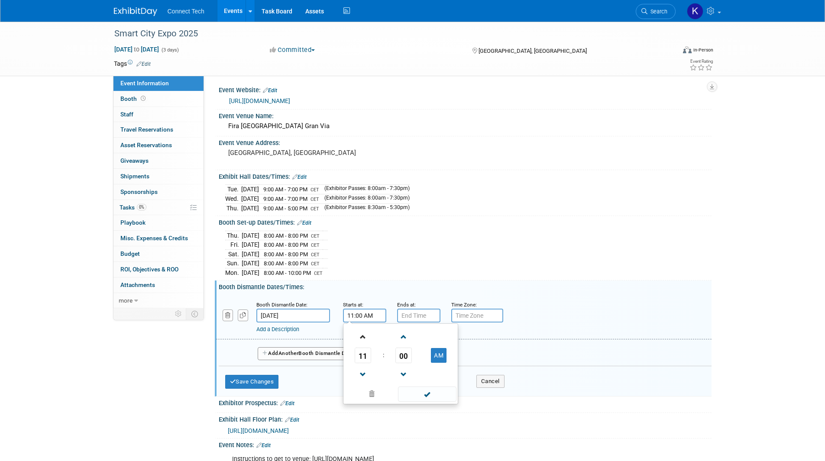
click at [364, 327] on link at bounding box center [362, 336] width 16 height 22
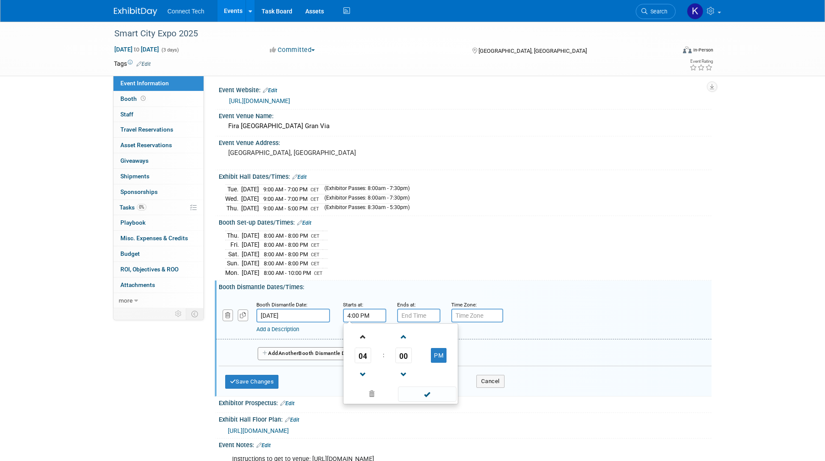
click at [364, 327] on link at bounding box center [362, 336] width 16 height 22
click at [359, 378] on span at bounding box center [362, 374] width 15 height 15
click at [359, 377] on span at bounding box center [362, 374] width 15 height 15
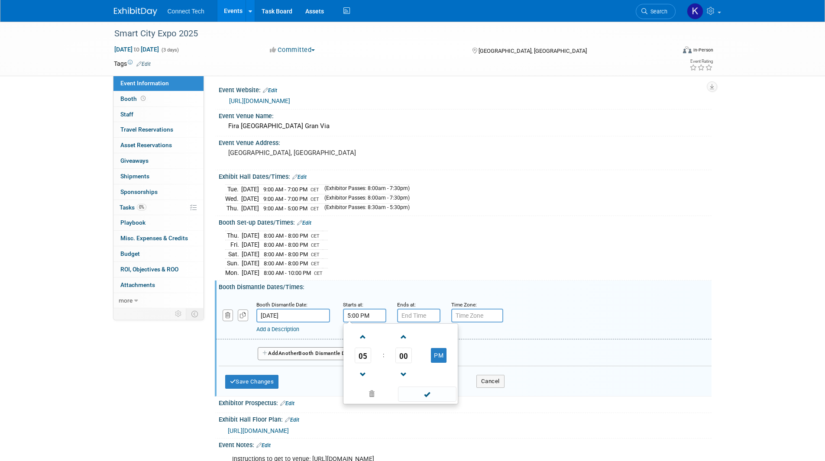
click at [392, 335] on td at bounding box center [404, 336] width 36 height 22
click at [403, 354] on span "00" at bounding box center [403, 356] width 16 height 16
click at [408, 358] on td "30" at bounding box center [414, 360] width 28 height 23
type input "5:30 PM"
click at [432, 317] on input "7:00 PM" at bounding box center [418, 316] width 43 height 14
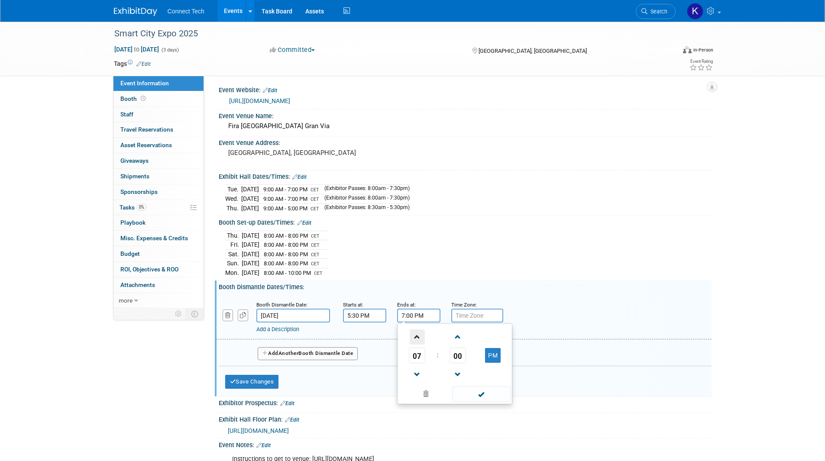
click at [421, 332] on span at bounding box center [416, 336] width 15 height 15
type input "10:00 PM"
click at [551, 309] on div "Add a Description Description:" at bounding box center [463, 316] width 508 height 33
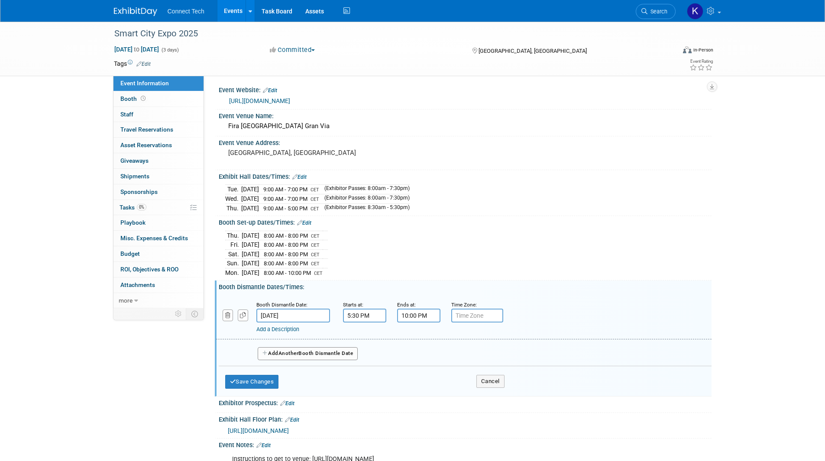
click at [478, 313] on input "text" at bounding box center [477, 316] width 52 height 14
type input "CET"
click at [282, 351] on span "Another" at bounding box center [288, 353] width 20 height 6
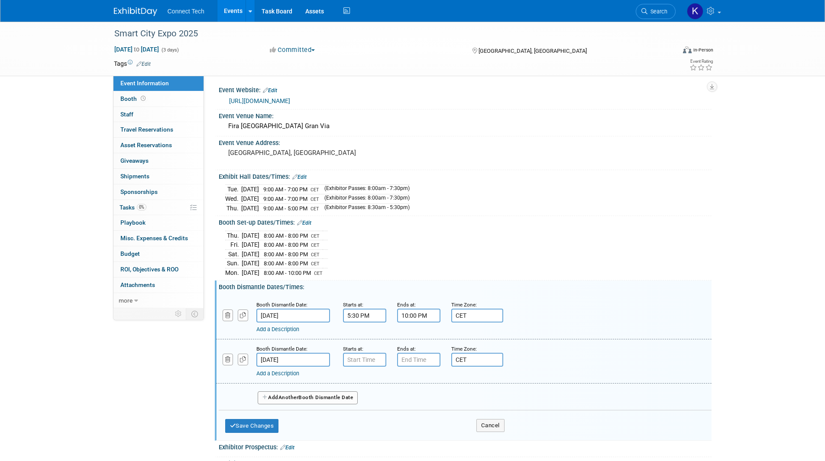
click at [296, 394] on span "Another" at bounding box center [288, 397] width 20 height 6
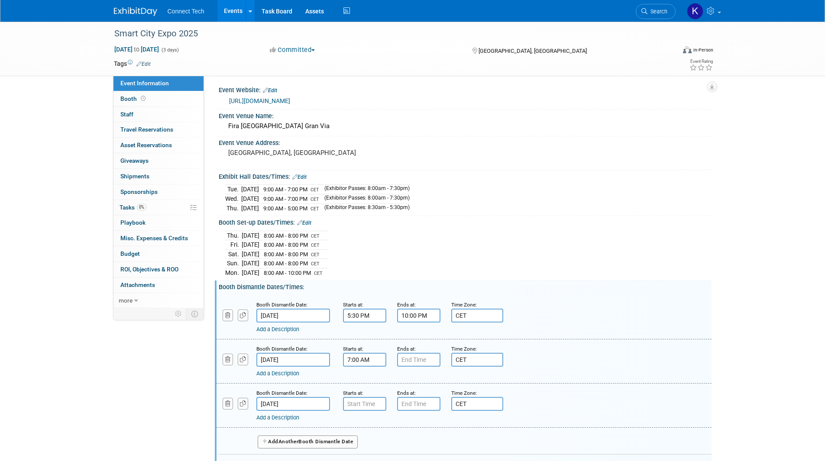
click at [351, 358] on input "7:00 AM" at bounding box center [364, 360] width 43 height 14
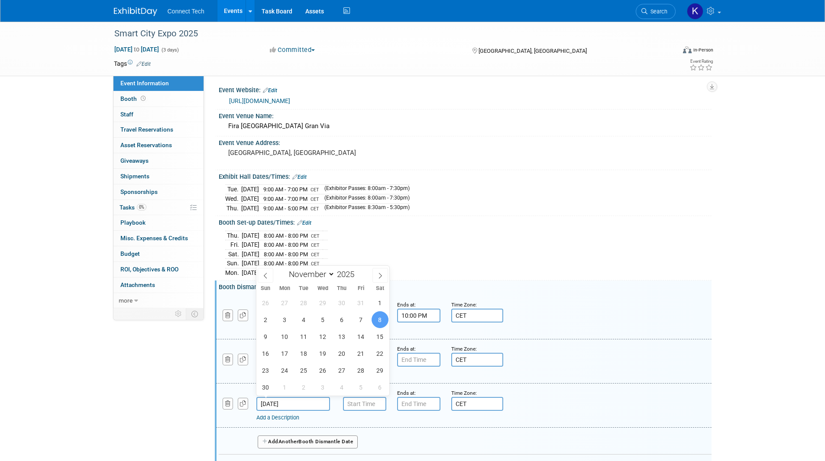
click at [278, 402] on input "[DATE]" at bounding box center [293, 404] width 74 height 14
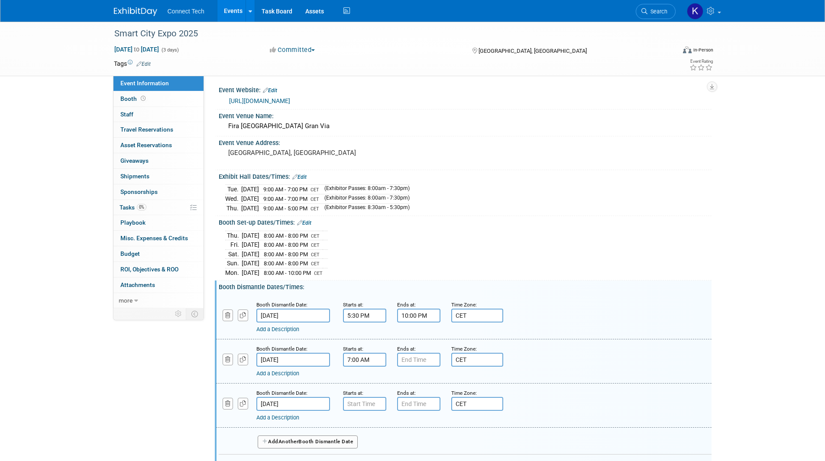
click at [505, 367] on div "Add a Description Description:" at bounding box center [441, 372] width 370 height 11
click at [369, 354] on input "7:00 AM" at bounding box center [364, 360] width 43 height 14
click at [367, 381] on span at bounding box center [362, 381] width 15 height 15
type input "8:00 AM"
click at [411, 359] on input "7:00 PM" at bounding box center [418, 360] width 43 height 14
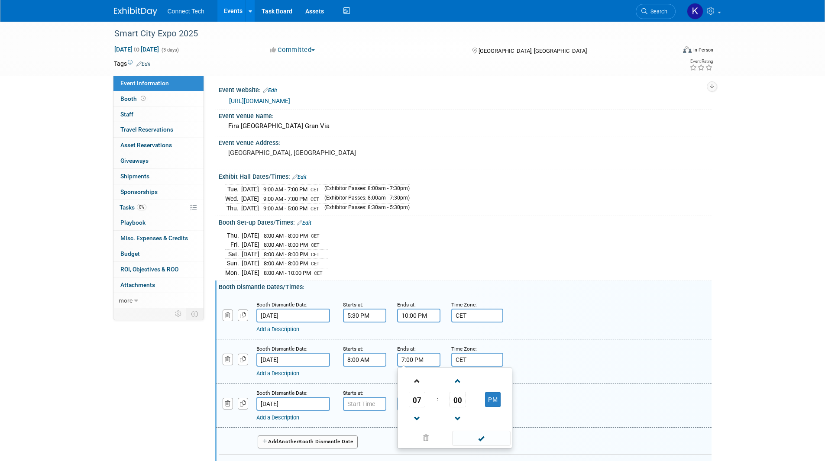
click at [411, 370] on link at bounding box center [417, 381] width 16 height 22
click at [411, 374] on span at bounding box center [416, 381] width 15 height 15
click at [749, 348] on div "Smart City Expo 2025 [DATE] to [DATE] (3 days) [DATE] to [DATE] Committed Commi…" at bounding box center [412, 307] width 825 height 575
click at [412, 361] on input "10:00 PM" at bounding box center [418, 360] width 43 height 14
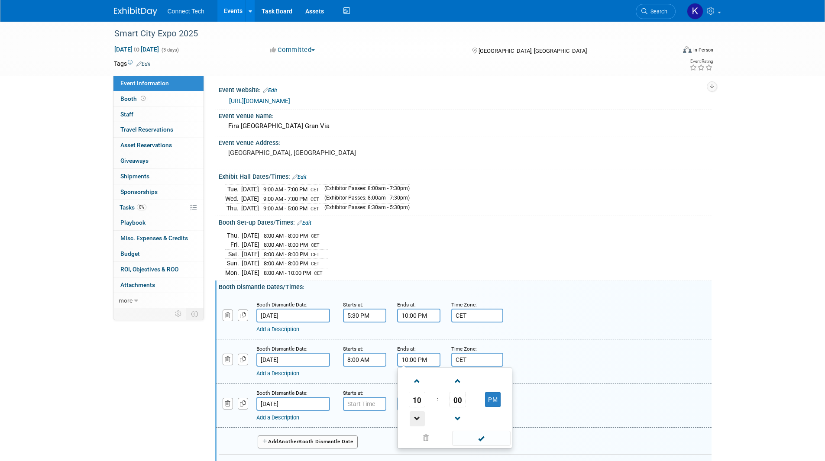
click at [412, 411] on span at bounding box center [416, 418] width 15 height 15
type input "8:00 PM"
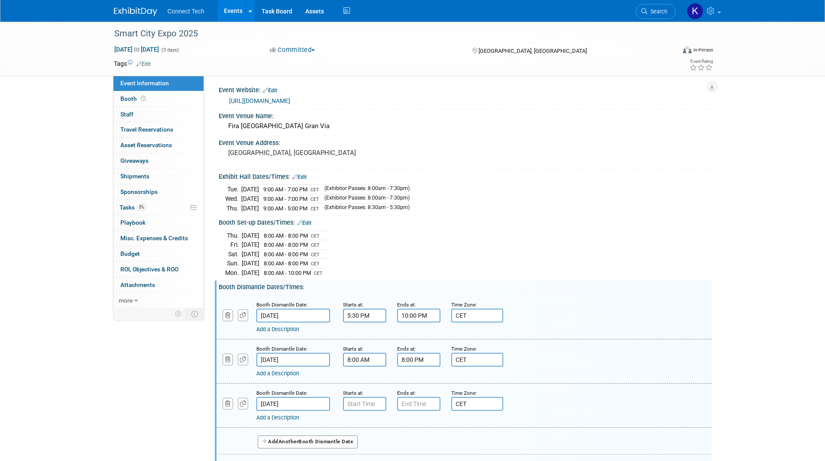
click at [722, 370] on div "Smart City Expo 2025 [DATE] to [DATE] (3 days) [DATE] to [DATE] Committed Commi…" at bounding box center [412, 307] width 825 height 575
click at [370, 403] on input "7:00 AM" at bounding box center [364, 404] width 43 height 14
click at [357, 422] on span at bounding box center [362, 425] width 15 height 15
type input "8:00 AM"
click at [422, 404] on input "7:00 PM" at bounding box center [418, 404] width 43 height 14
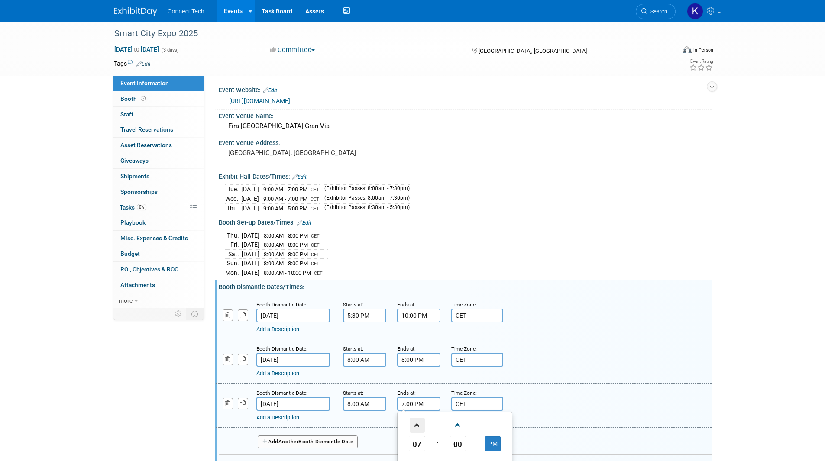
click at [417, 424] on span at bounding box center [416, 425] width 15 height 15
type input "8:00 PM"
click at [764, 372] on div "Smart City Expo 2025 [DATE] to [DATE] (3 days) [DATE] to [DATE] Committed Commi…" at bounding box center [412, 307] width 825 height 575
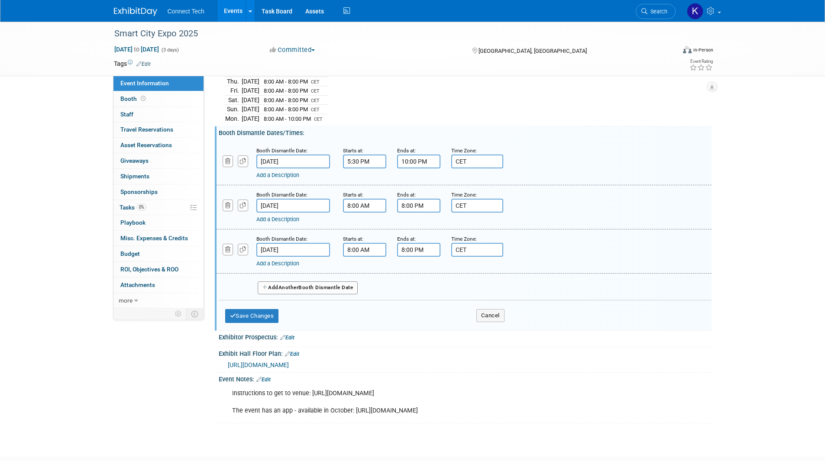
scroll to position [175, 0]
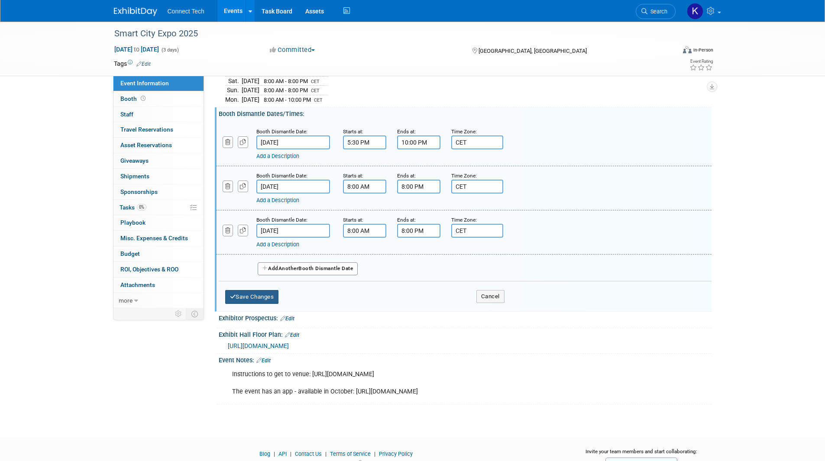
click at [245, 299] on button "Save Changes" at bounding box center [252, 297] width 54 height 14
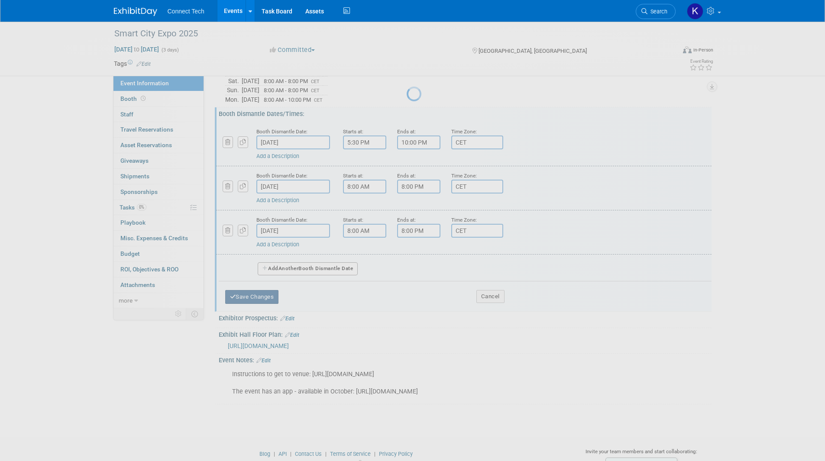
scroll to position [21, 0]
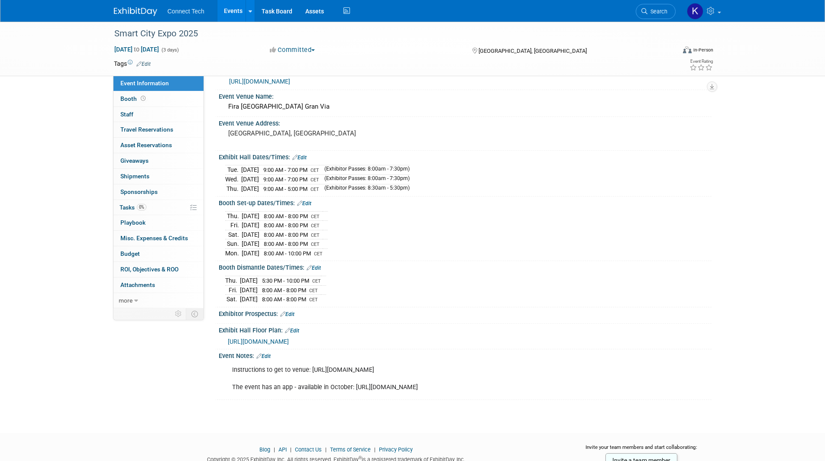
click at [264, 353] on link "Edit" at bounding box center [263, 356] width 14 height 6
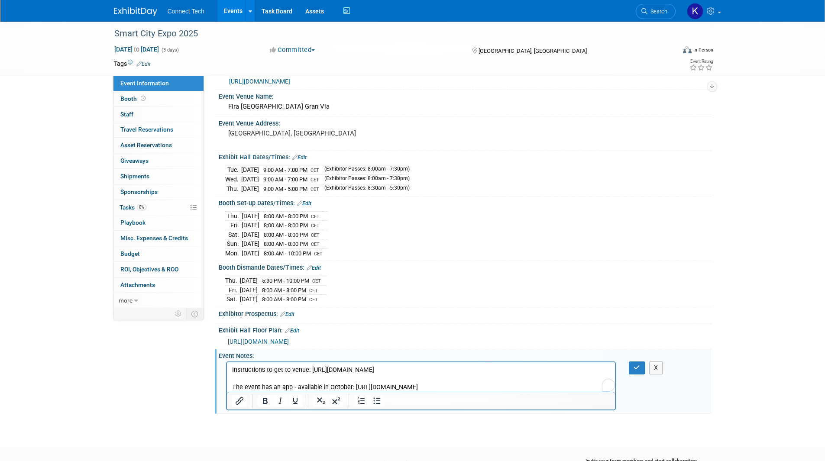
scroll to position [0, 0]
click at [567, 387] on p "Instructions to get to venue: [URL][DOMAIN_NAME] The event has an app - availab…" at bounding box center [421, 379] width 378 height 26
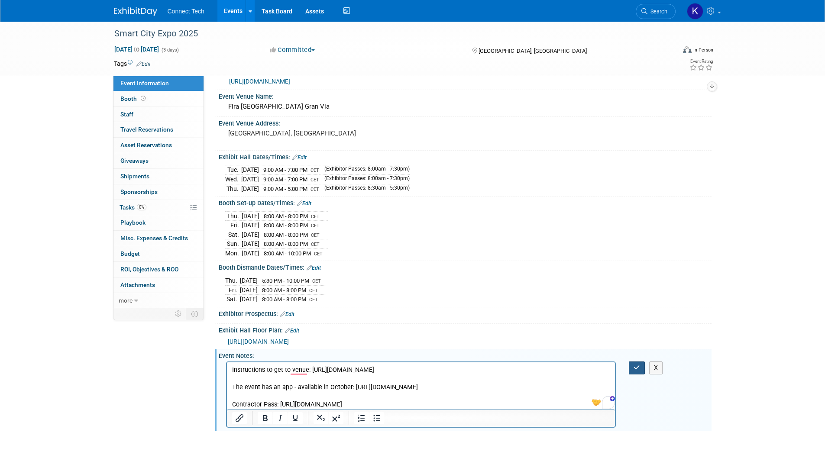
click at [635, 364] on icon "button" at bounding box center [636, 367] width 6 height 6
